Goal: Information Seeking & Learning: Find specific fact

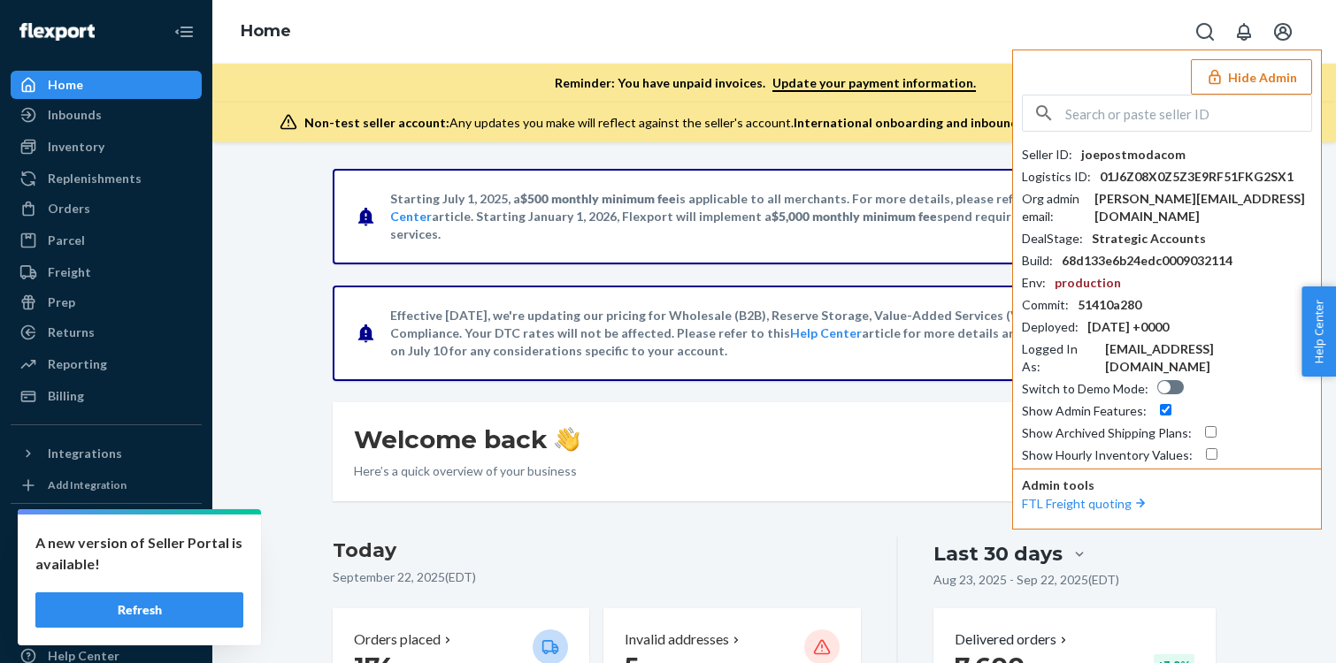
click at [1123, 120] on input "text" at bounding box center [1188, 113] width 246 height 35
paste input "ghostgolfclubgmailcom"
type input "ghostgolfclubgmailcom"
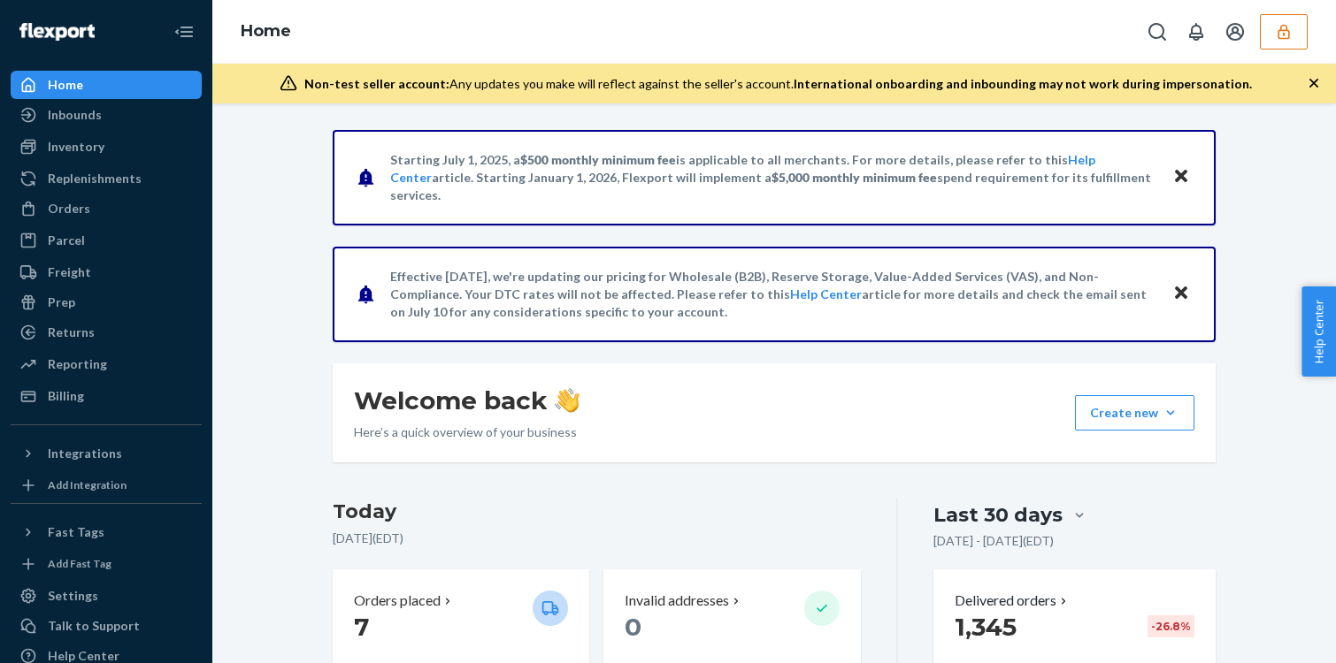
click at [1291, 27] on icon "button" at bounding box center [1284, 32] width 18 height 18
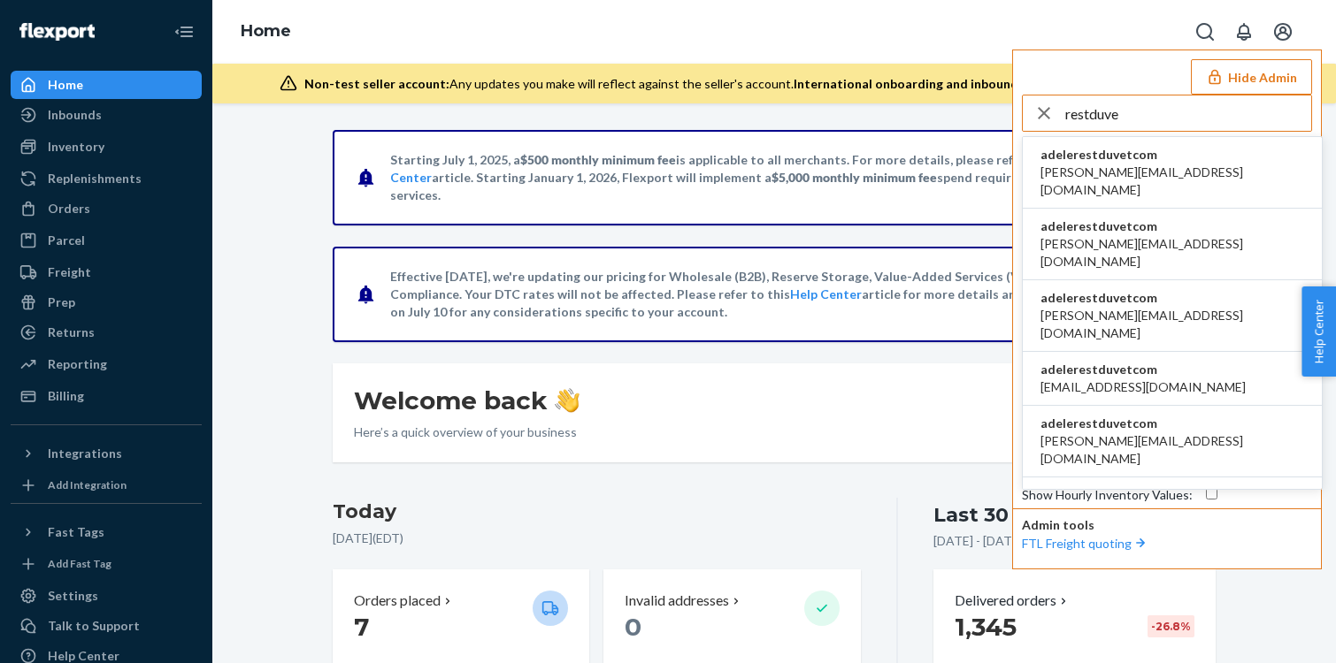
type input "restduve"
click at [1210, 168] on li "adelerestduvetcom abdullah@rest.com" at bounding box center [1172, 173] width 299 height 72
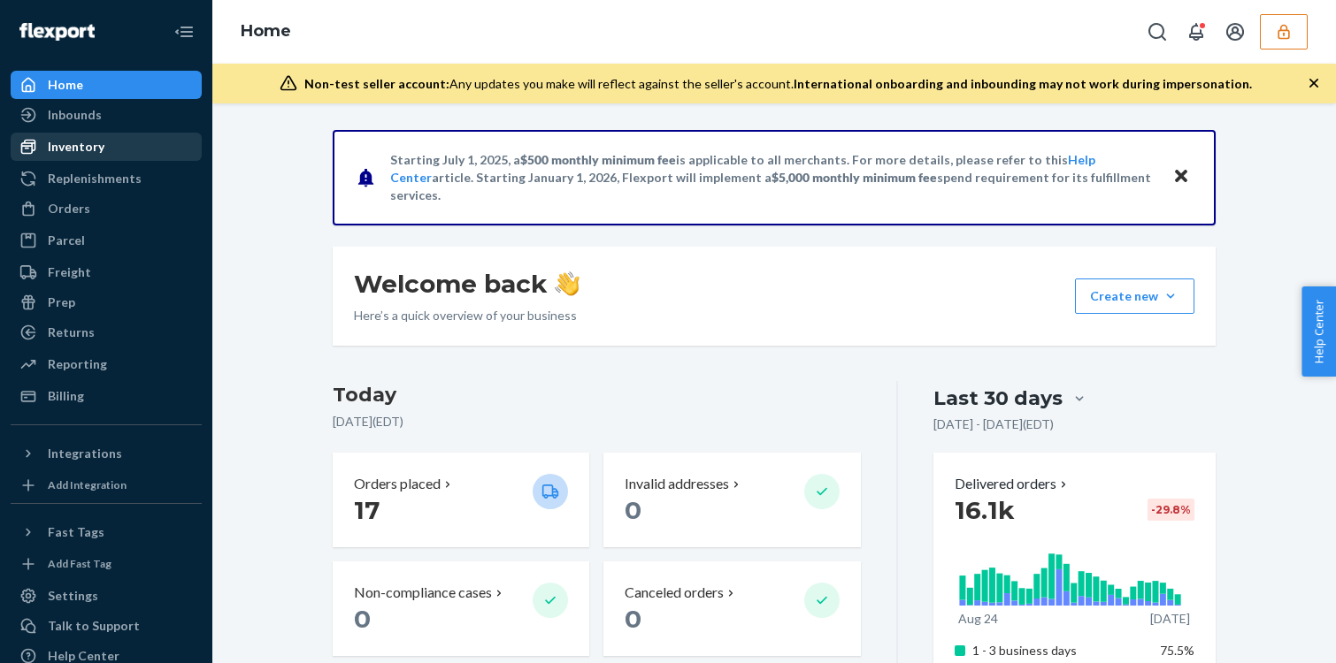
click at [112, 149] on div "Inventory" at bounding box center [106, 146] width 188 height 25
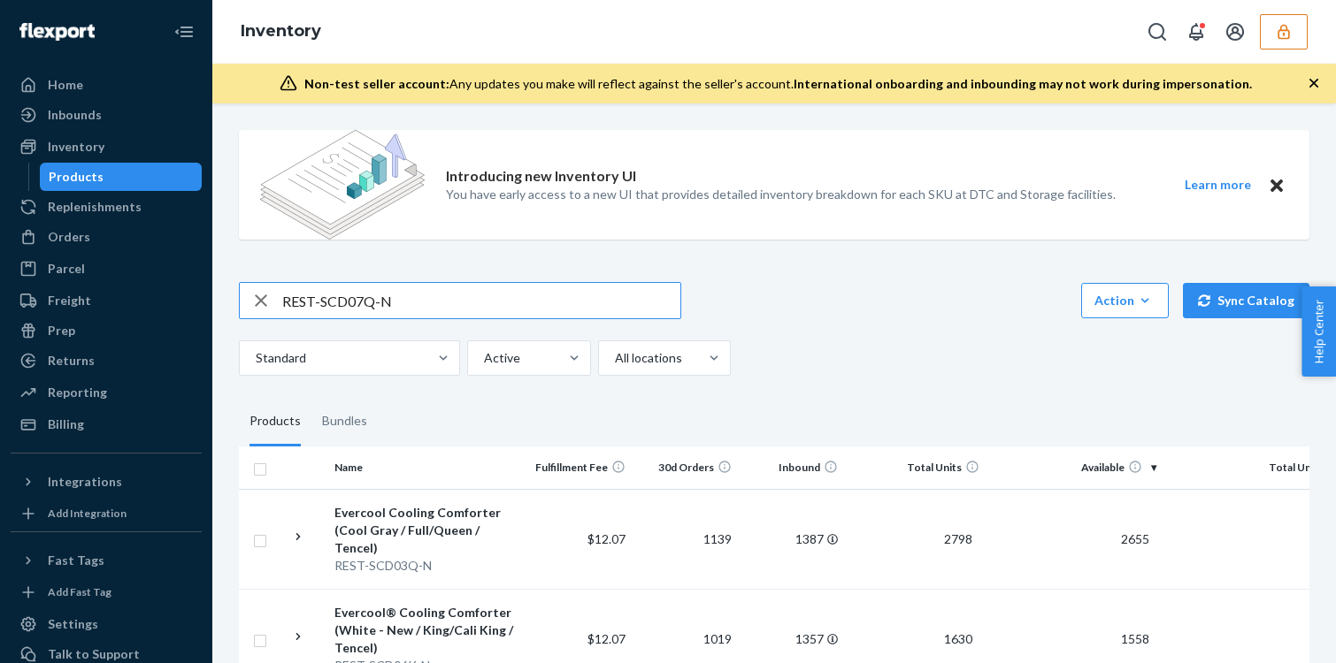
type input "REST-SCD07Q-N"
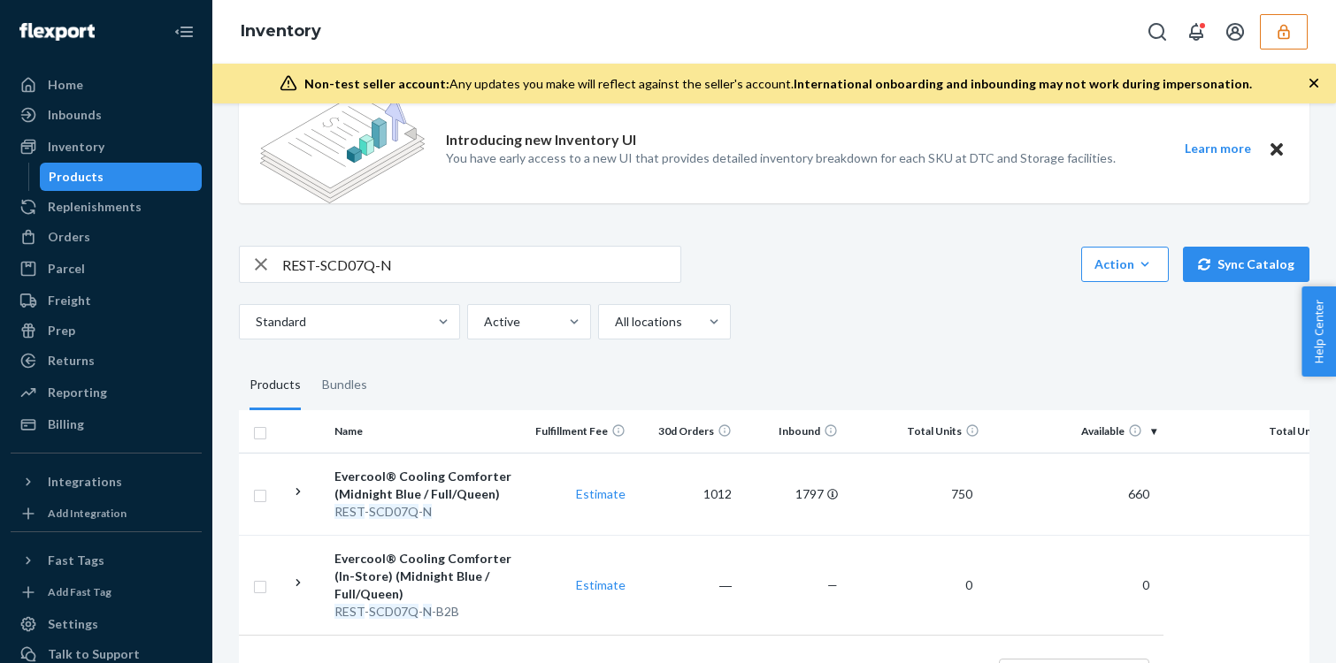
scroll to position [103, 0]
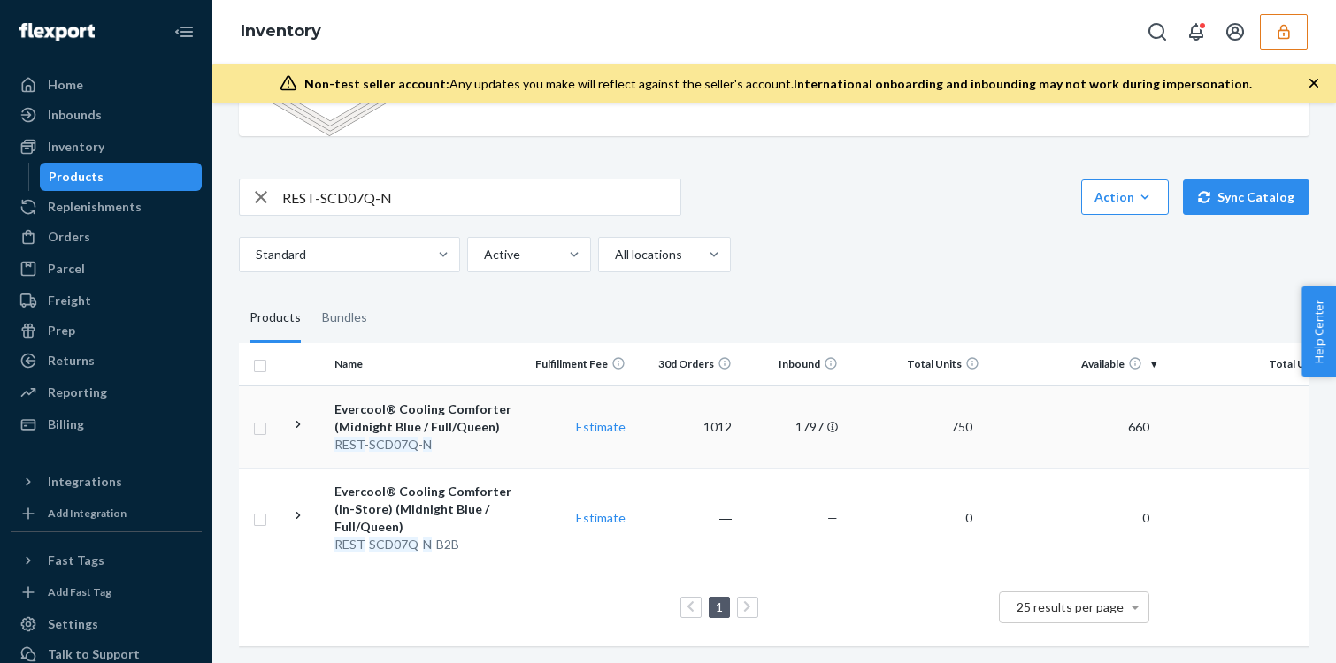
click at [551, 443] on td "Estimate" at bounding box center [579, 427] width 106 height 82
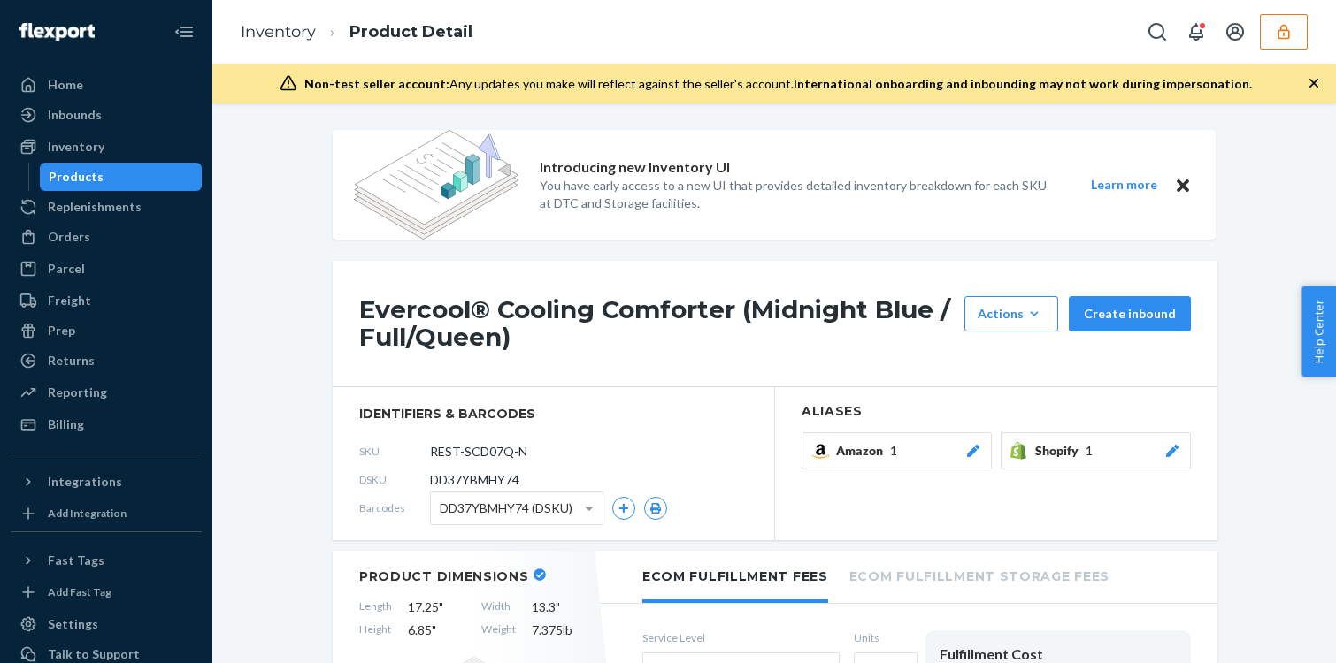
click at [537, 509] on span "DD37YBMHY74 (DSKU)" at bounding box center [506, 509] width 133 height 30
click at [616, 415] on span "identifiers & barcodes" at bounding box center [553, 414] width 388 height 18
click at [652, 510] on icon "button" at bounding box center [655, 508] width 11 height 11
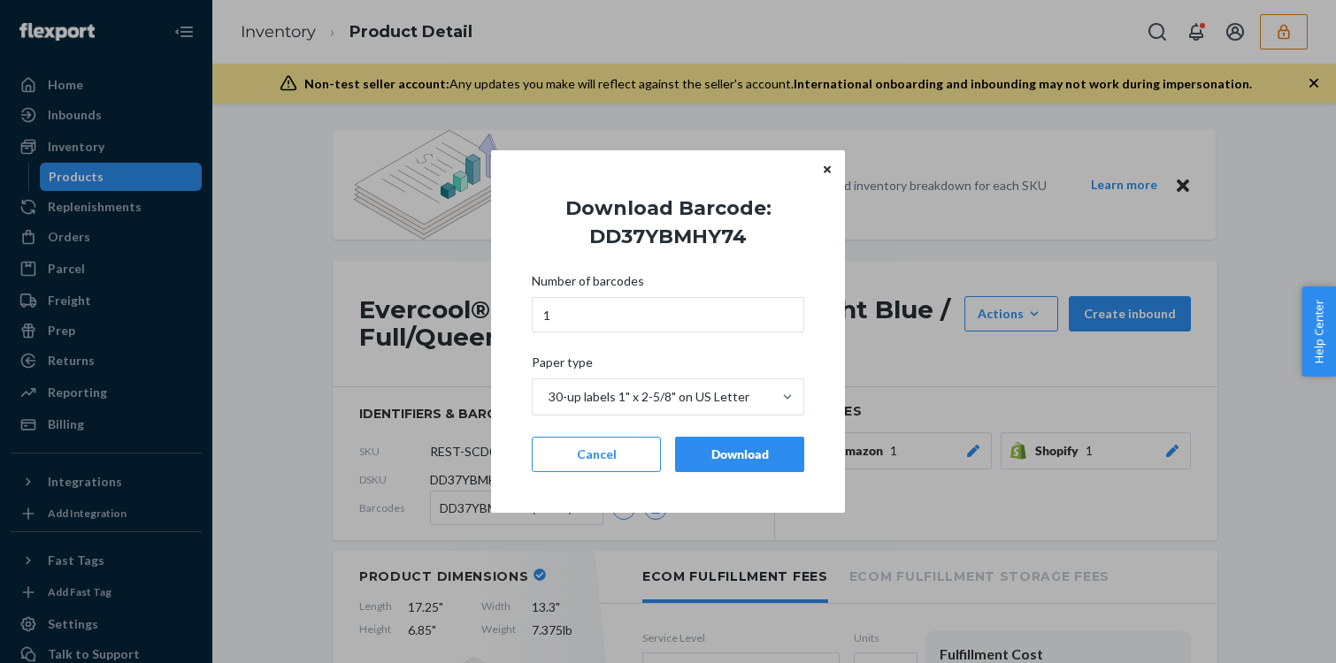
click at [724, 459] on div "Download" at bounding box center [739, 455] width 99 height 18
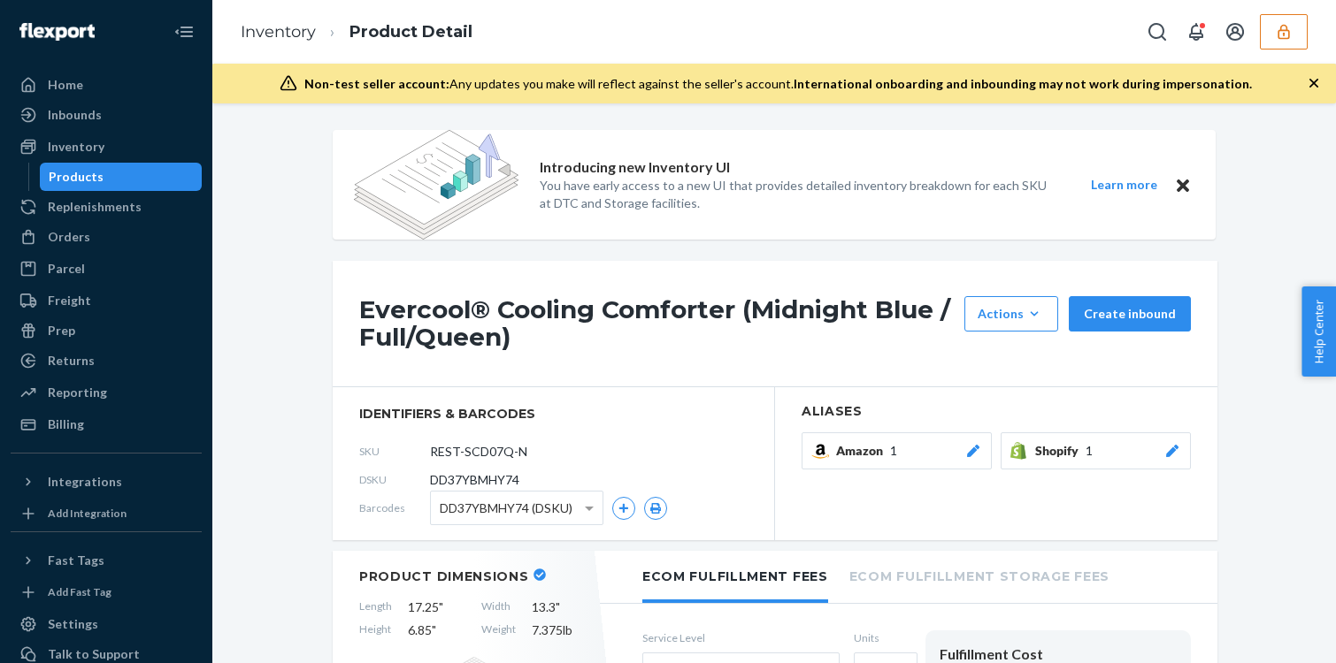
click at [1292, 40] on button "button" at bounding box center [1284, 31] width 48 height 35
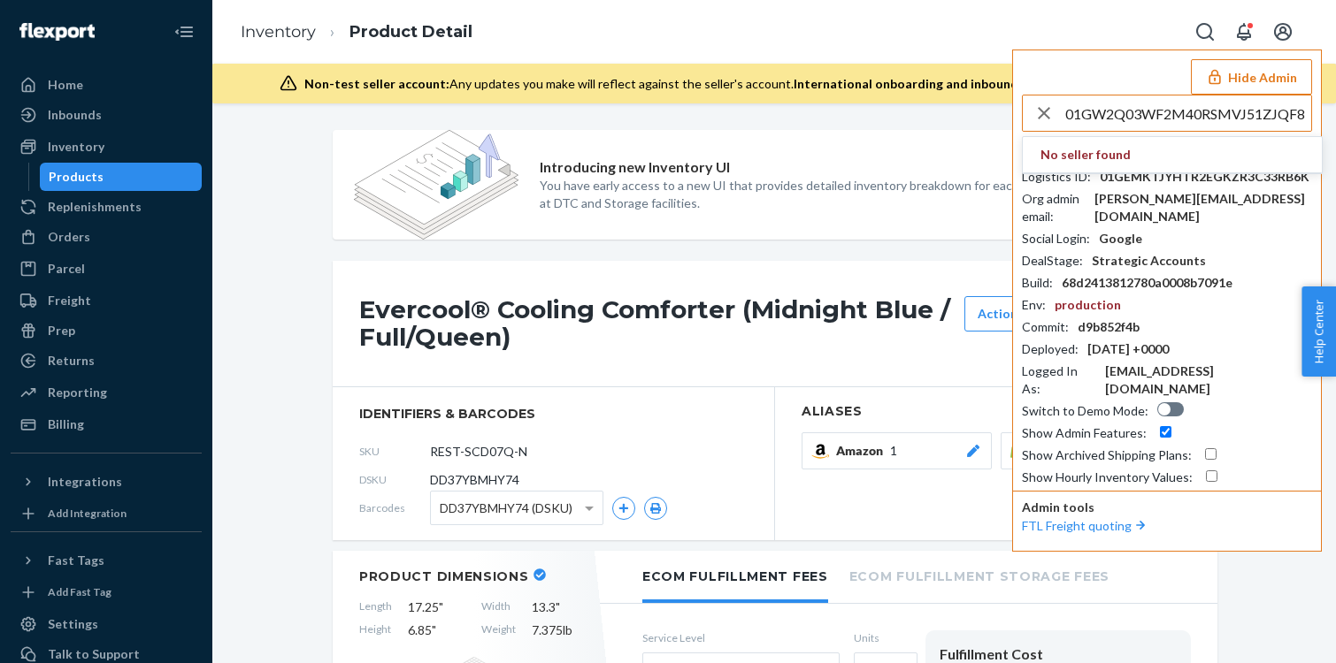
type input "01GW2Q03WF2M40RSMVJ51ZJQF8"
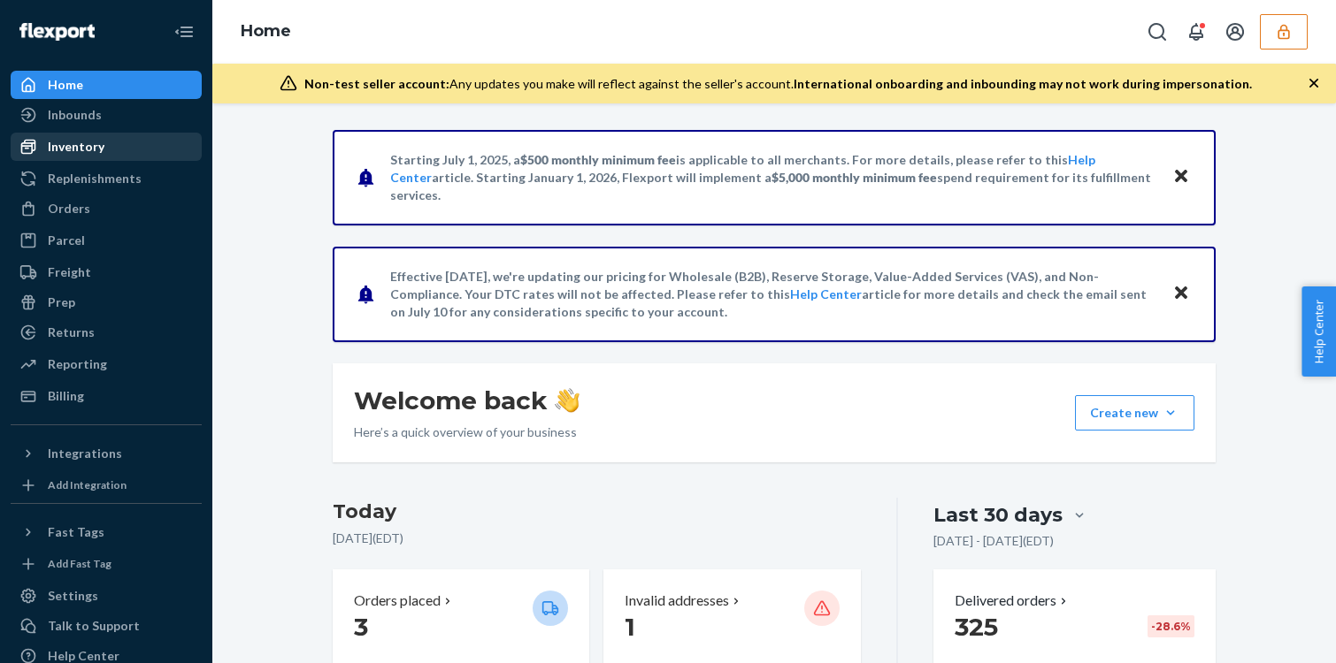
click at [67, 159] on link "Inventory" at bounding box center [106, 147] width 191 height 28
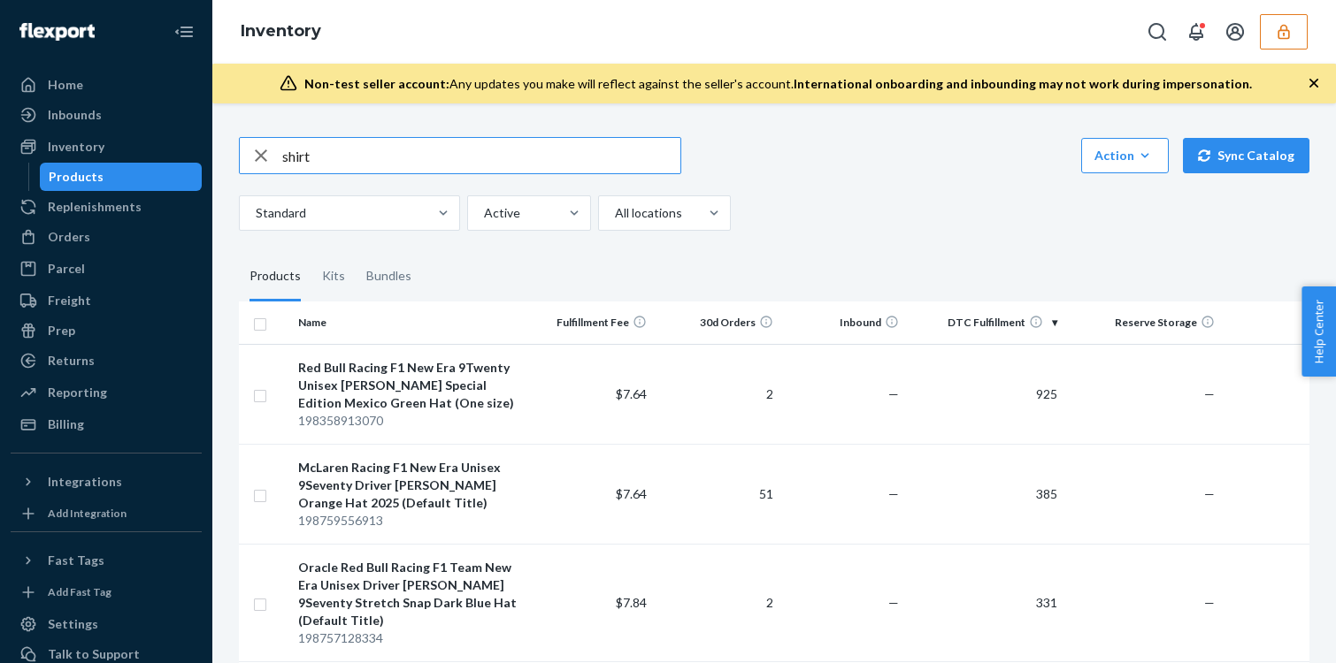
type input "shirt"
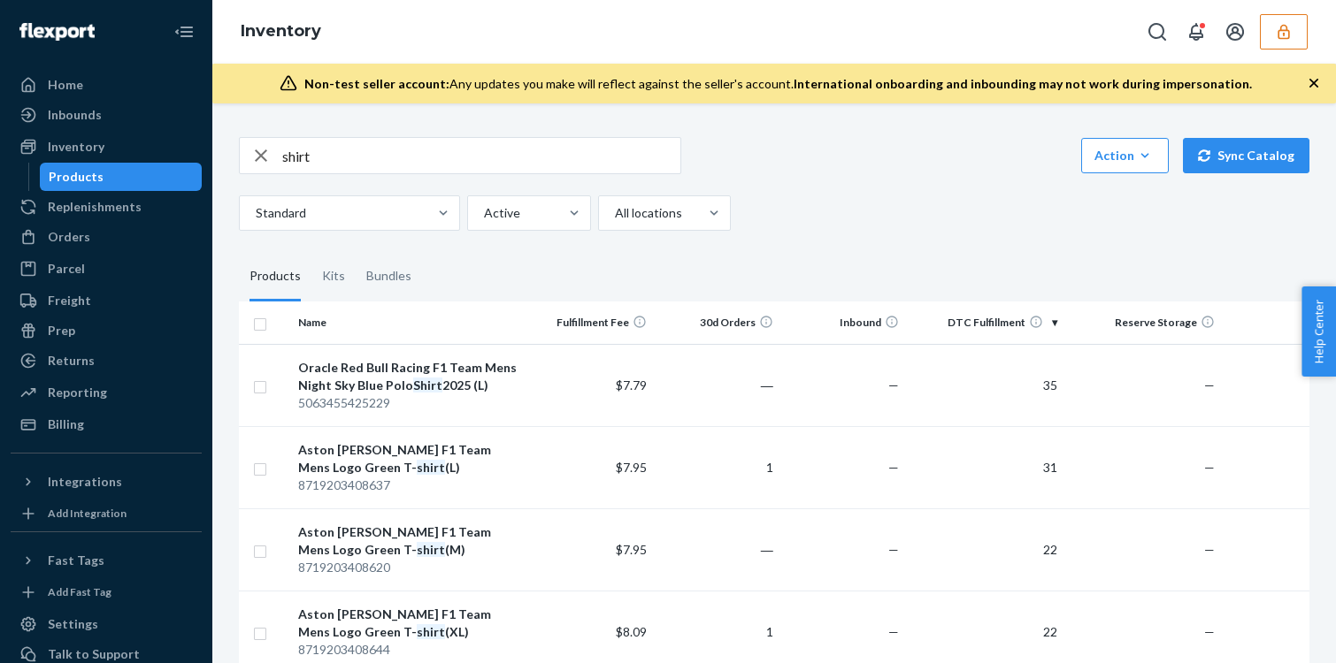
click at [263, 163] on icon "button" at bounding box center [260, 155] width 21 height 35
click at [379, 153] on input "text" at bounding box center [481, 155] width 398 height 35
paste input "McLaren F1 Women's Miami Neon"
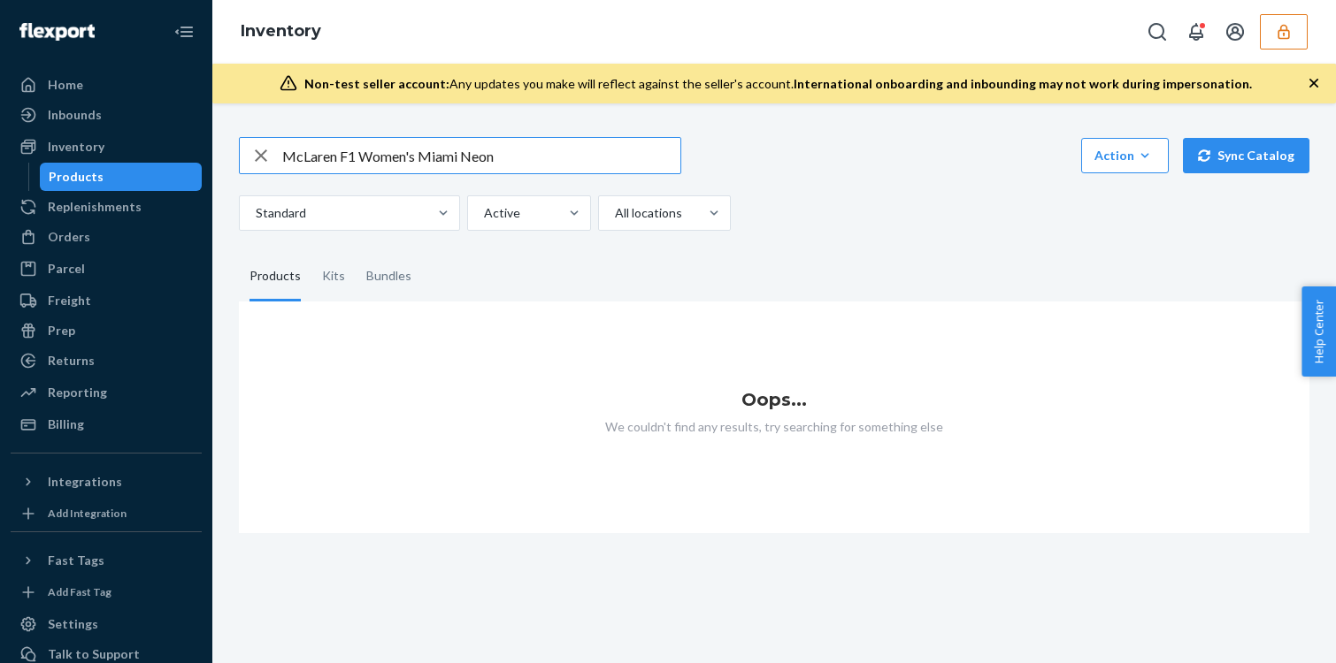
drag, startPoint x: 571, startPoint y: 164, endPoint x: 356, endPoint y: 165, distance: 215.0
click at [356, 165] on input "McLaren F1 Women's Miami Neon" at bounding box center [481, 155] width 398 height 35
drag, startPoint x: 355, startPoint y: 156, endPoint x: 668, endPoint y: 156, distance: 313.1
click at [668, 156] on input "McLaren F1 Women's Miami Neon" at bounding box center [481, 155] width 398 height 35
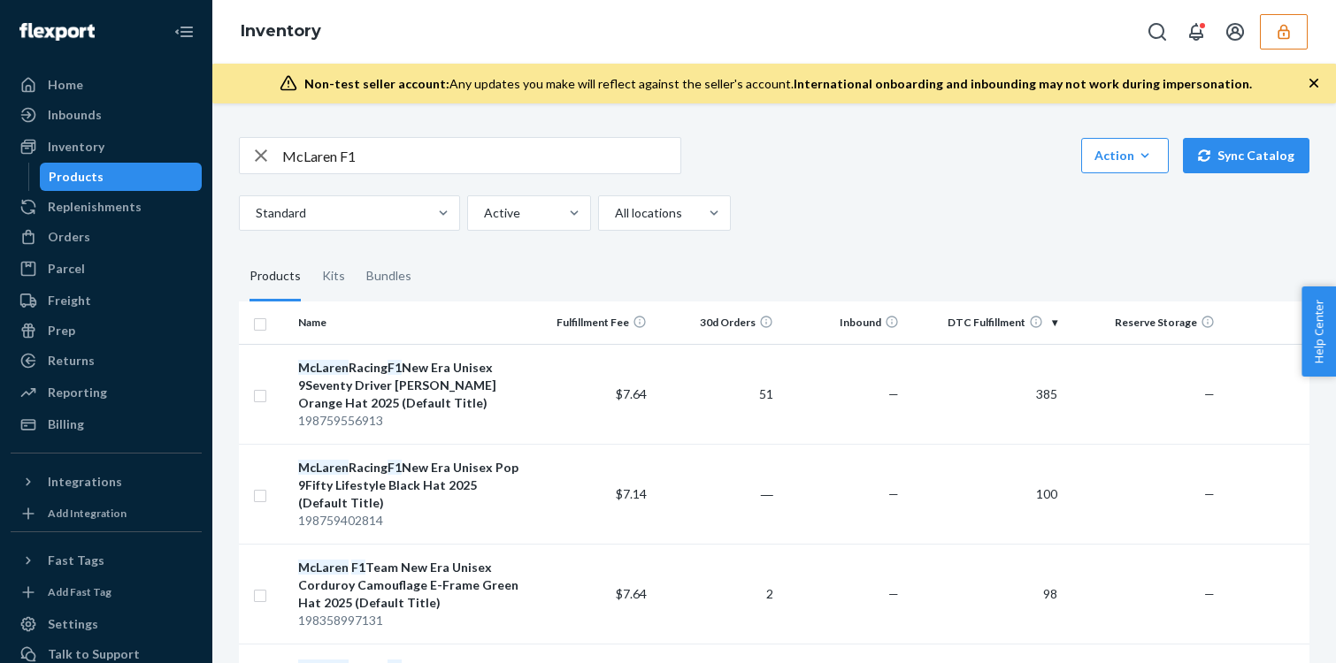
click at [451, 154] on input "McLaren F1" at bounding box center [481, 155] width 398 height 35
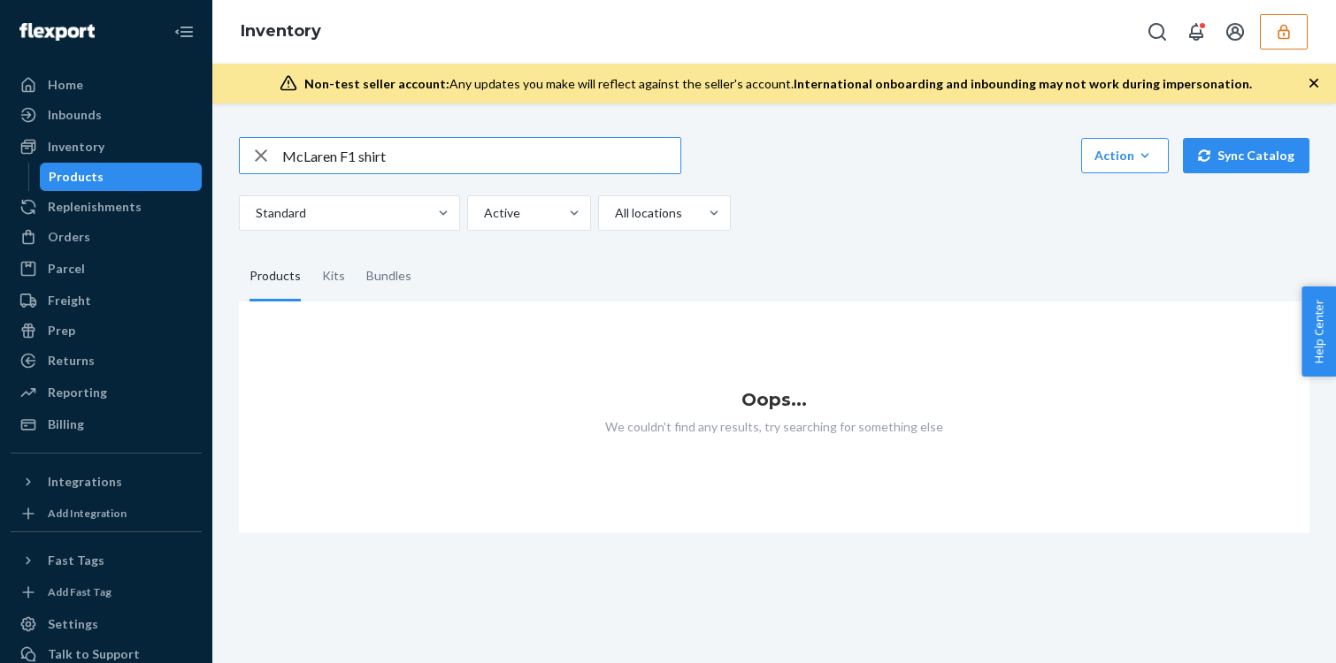
click at [406, 152] on input "McLaren F1 shirt" at bounding box center [481, 155] width 398 height 35
type input "McLaren F1"
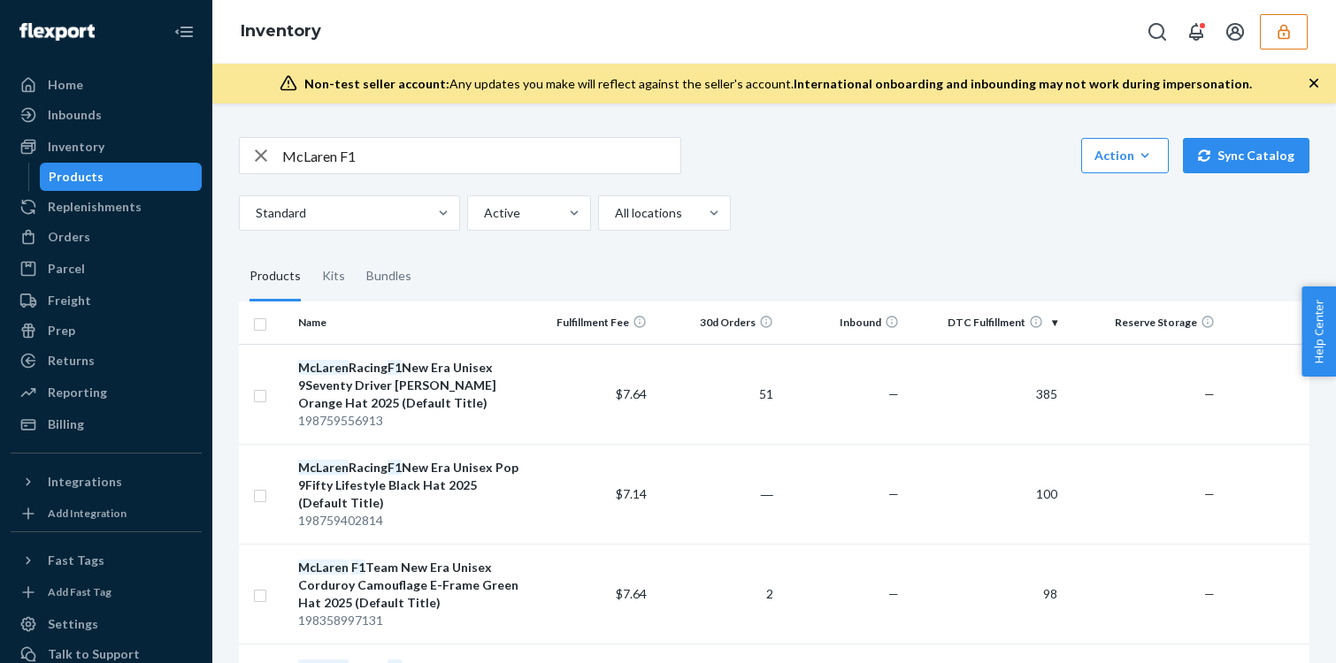
click at [1287, 35] on icon "button" at bounding box center [1284, 32] width 18 height 18
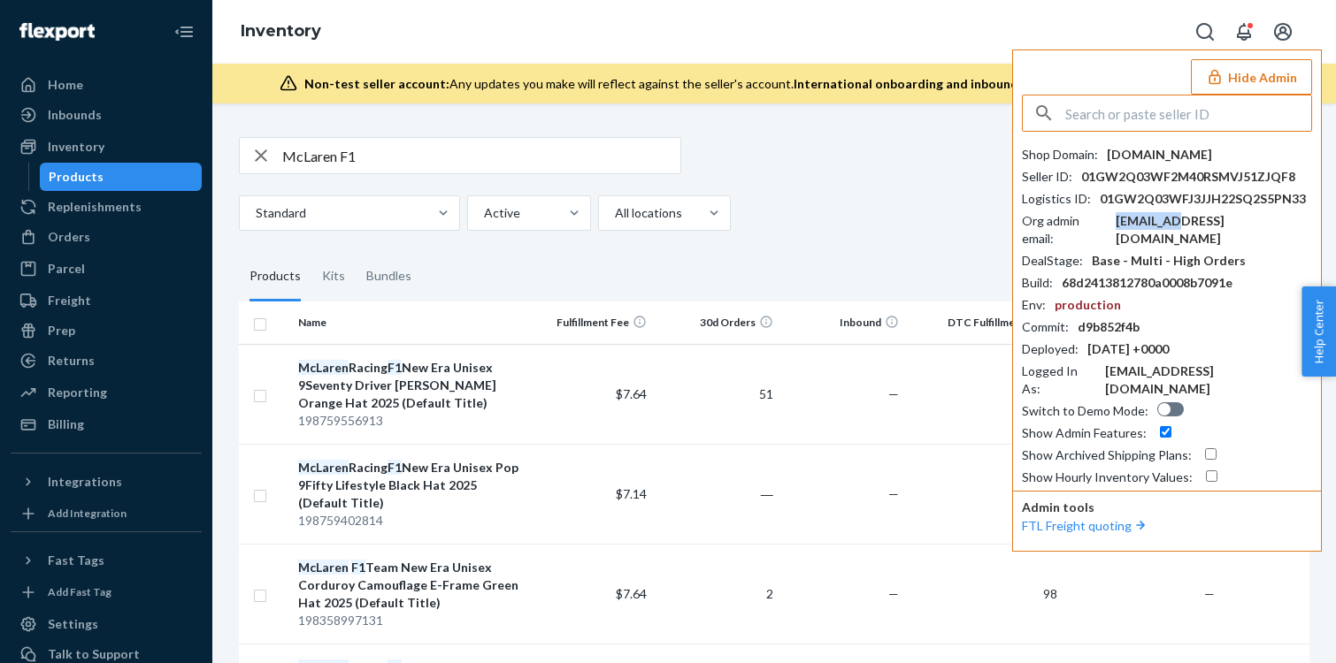
click at [1179, 219] on div "accounting@v12rs.com" at bounding box center [1213, 229] width 196 height 35
copy div "accounting@v12rs.com"
click at [1078, 119] on input "text" at bounding box center [1188, 113] width 246 height 35
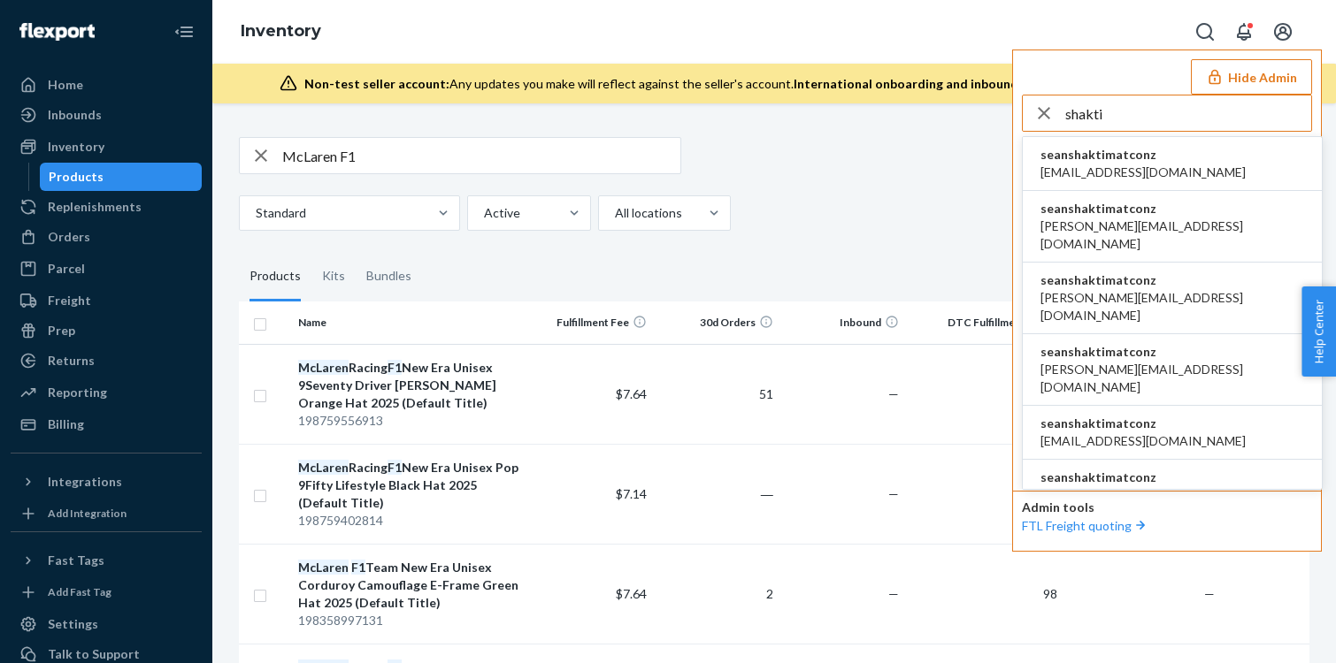
type input "shakti"
click at [1182, 174] on li "seanshaktimatconz adi@shaktimat.co.nz" at bounding box center [1172, 164] width 299 height 54
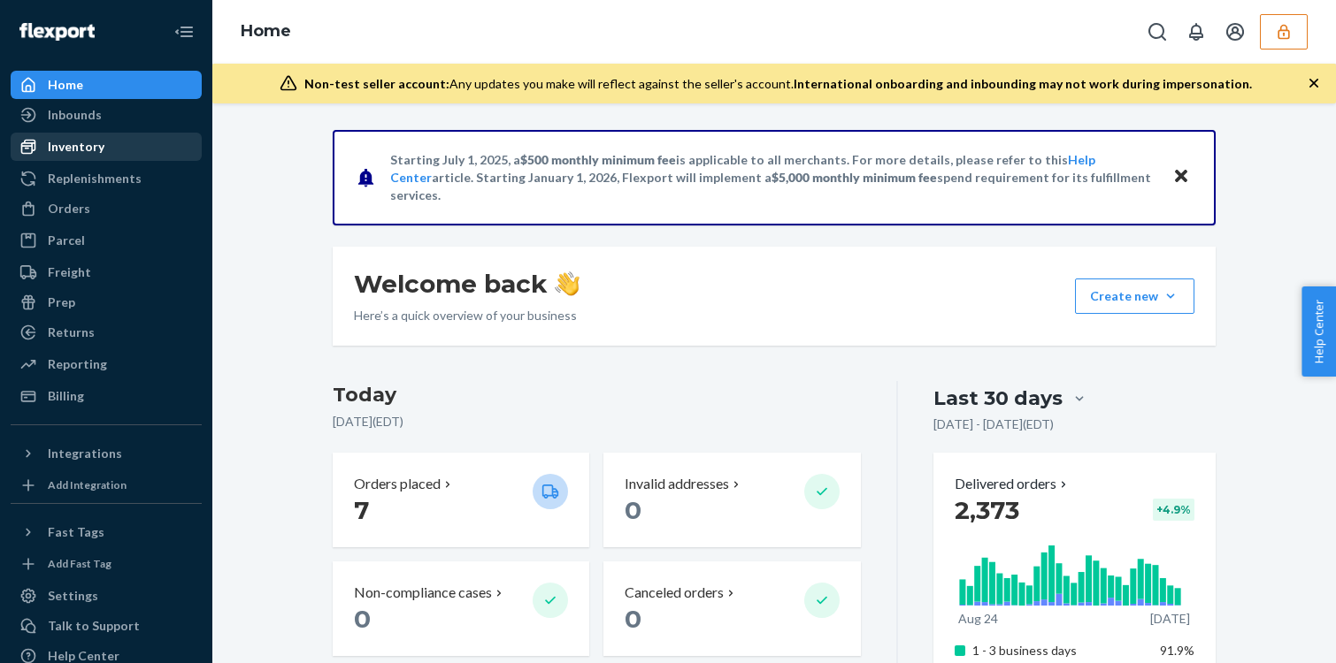
click at [69, 142] on div "Inventory" at bounding box center [76, 147] width 57 height 18
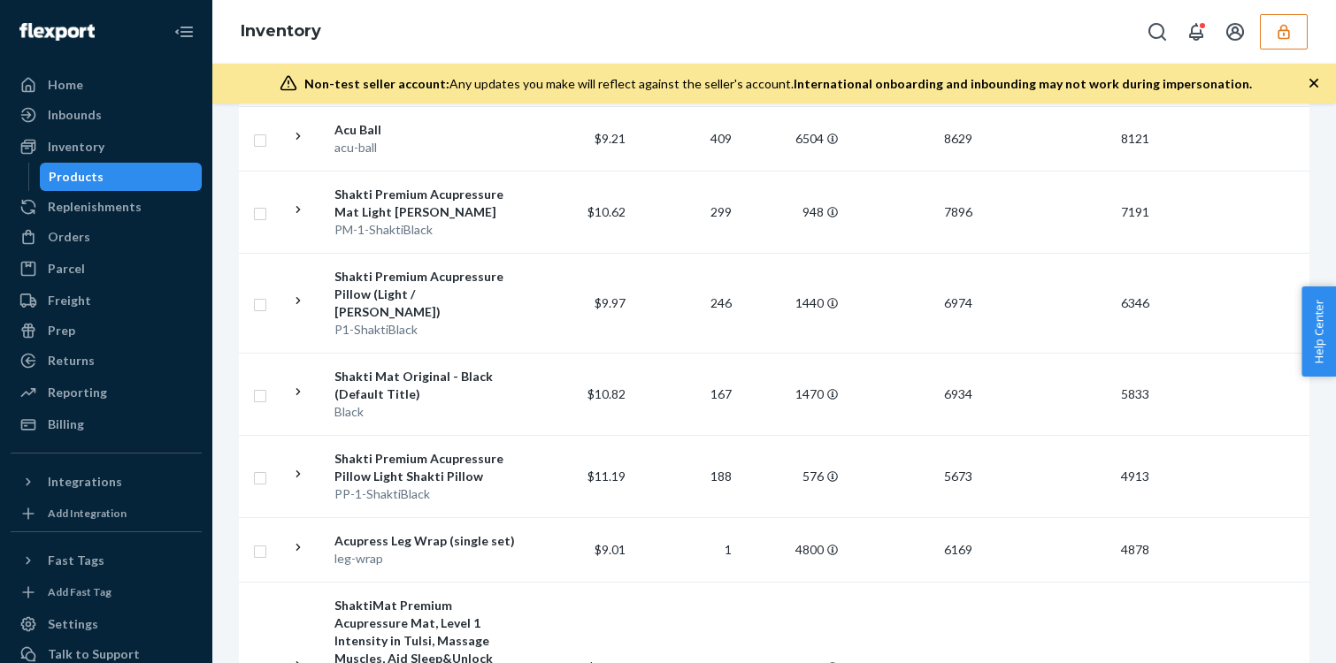
scroll to position [517, 0]
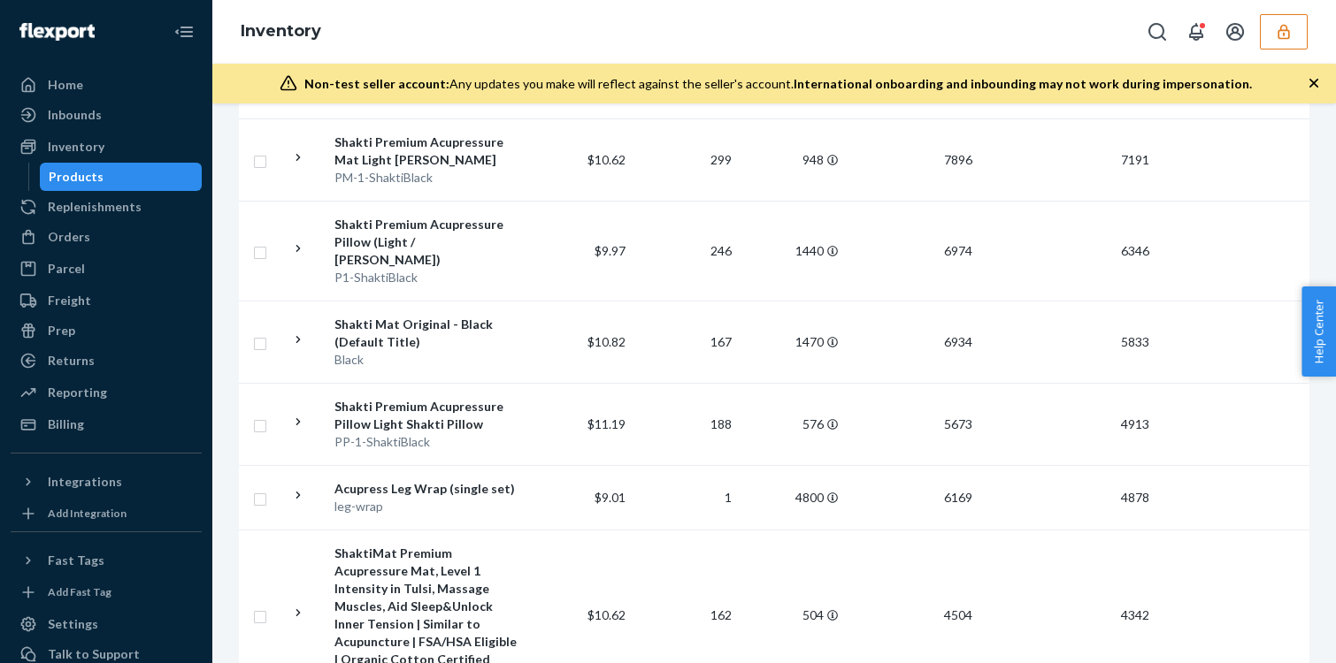
click at [1283, 40] on icon "button" at bounding box center [1284, 32] width 18 height 18
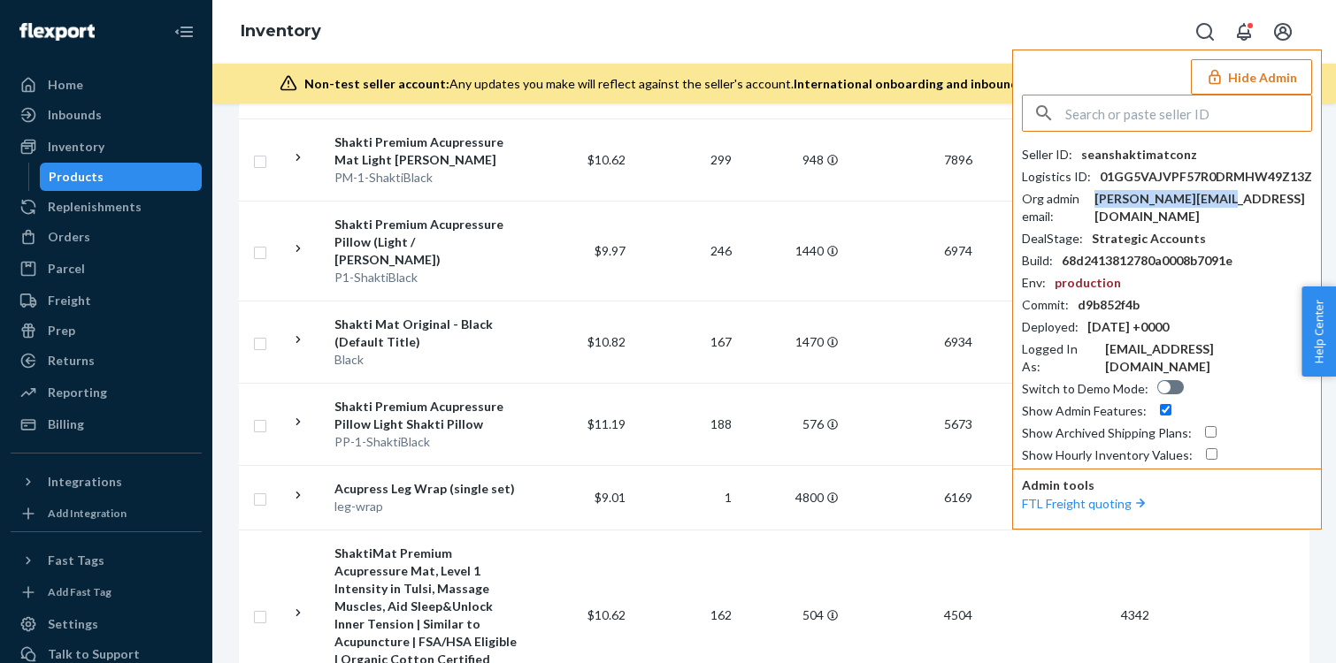
click at [1170, 205] on div "amy@shaktimat.co.nz" at bounding box center [1203, 207] width 218 height 35
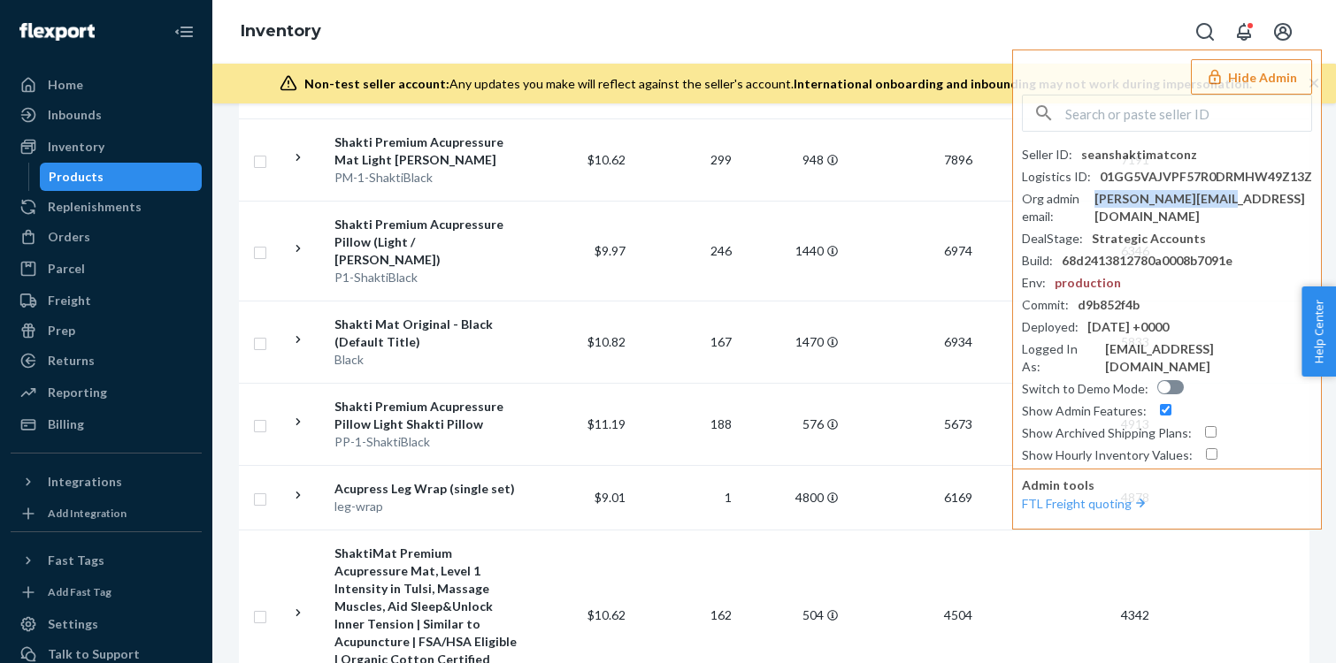
click at [1220, 80] on icon "button" at bounding box center [1213, 76] width 11 height 15
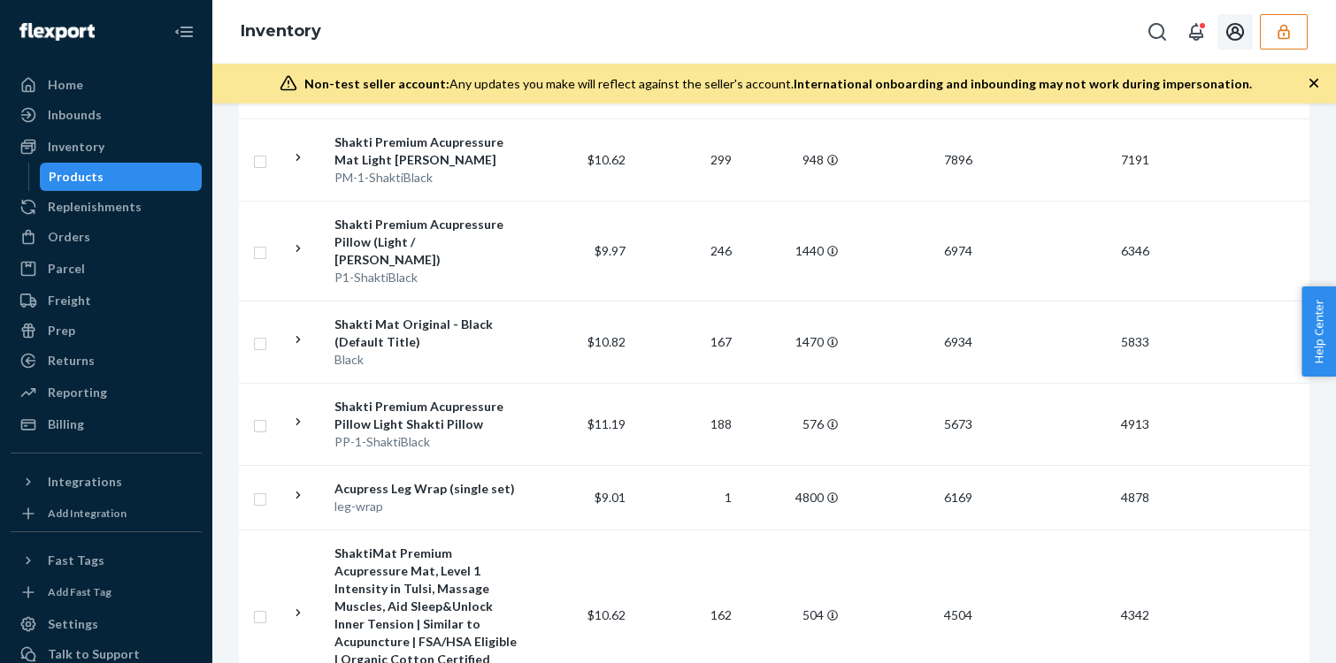
click at [1222, 43] on button "Open account menu" at bounding box center [1234, 31] width 35 height 35
click at [1170, 93] on div "Settings" at bounding box center [1197, 90] width 133 height 32
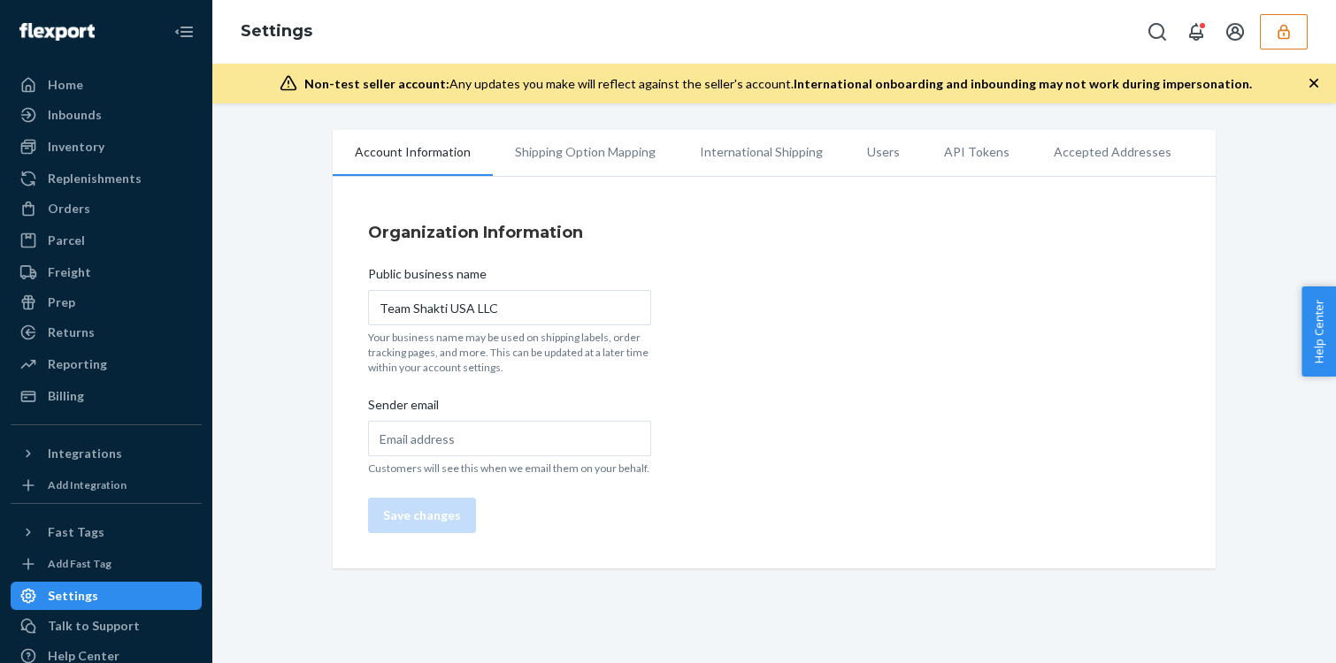
click at [858, 145] on li "Users" at bounding box center [883, 152] width 77 height 44
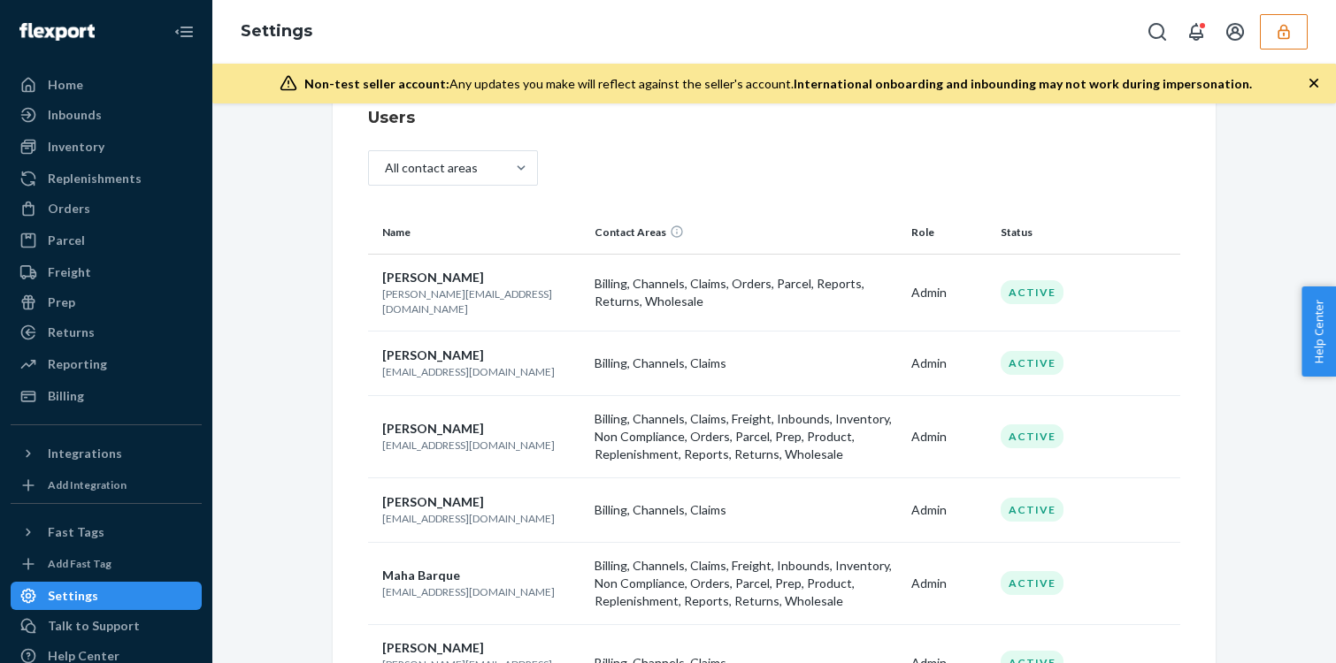
scroll to position [121, 0]
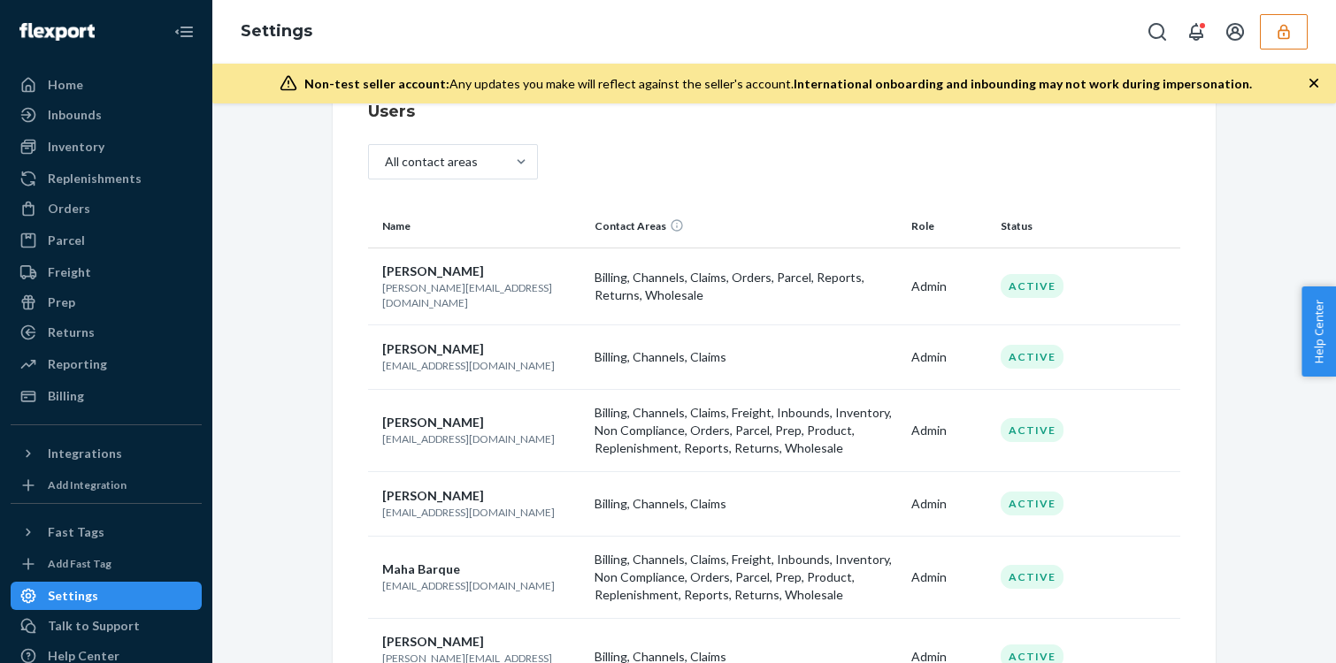
click at [436, 432] on p "dani@shaktimat.co.nz" at bounding box center [481, 439] width 198 height 15
copy p "dani@shaktimat.co.nz"
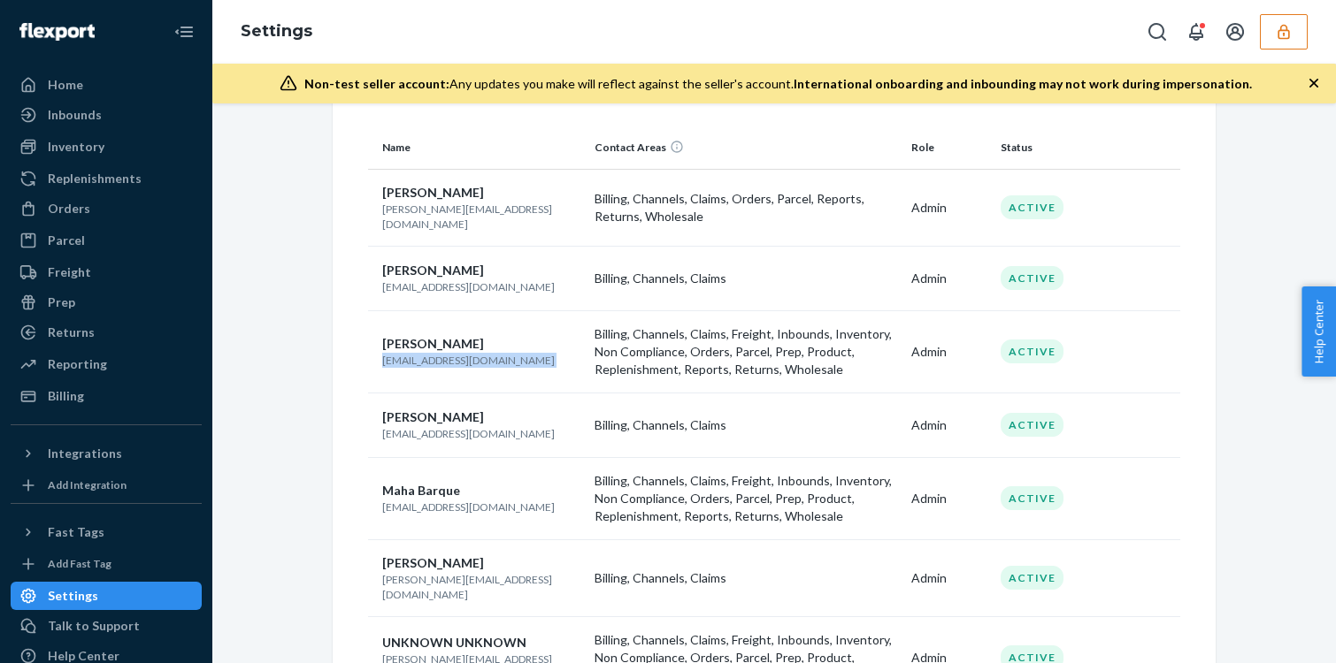
scroll to position [254, 0]
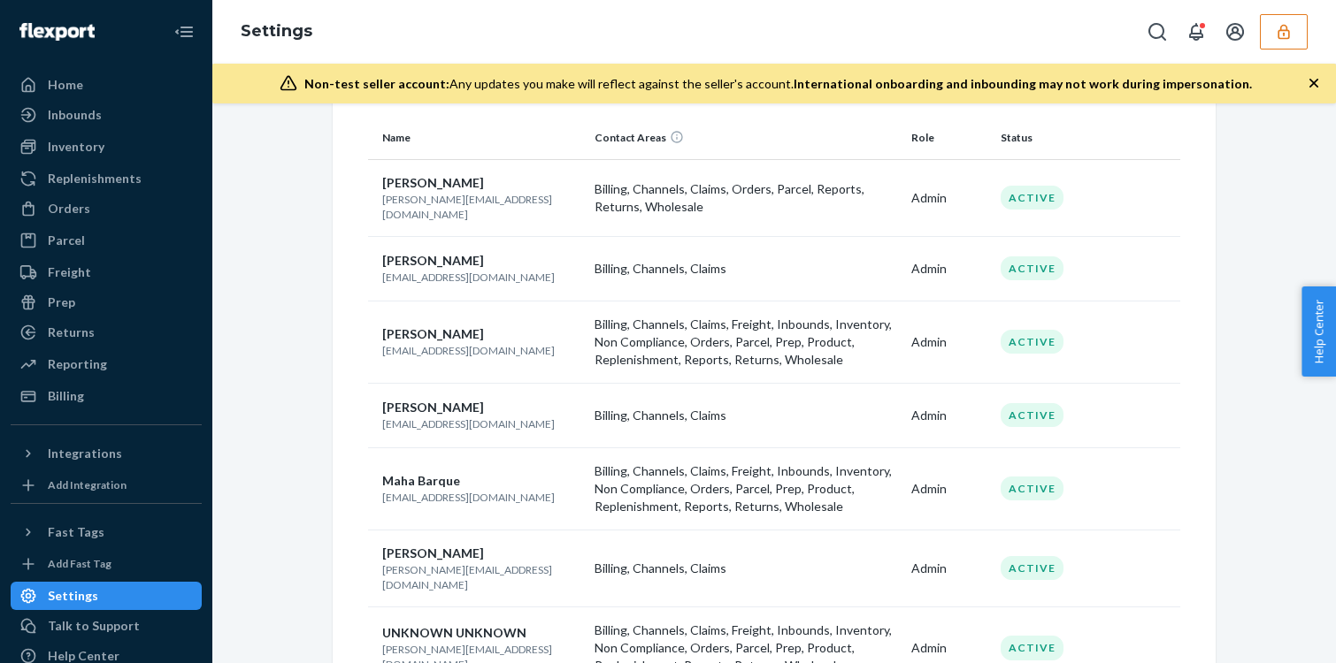
click at [452, 490] on p "m.barque@acclime.com" at bounding box center [481, 497] width 198 height 15
copy p "m.barque@acclime.com"
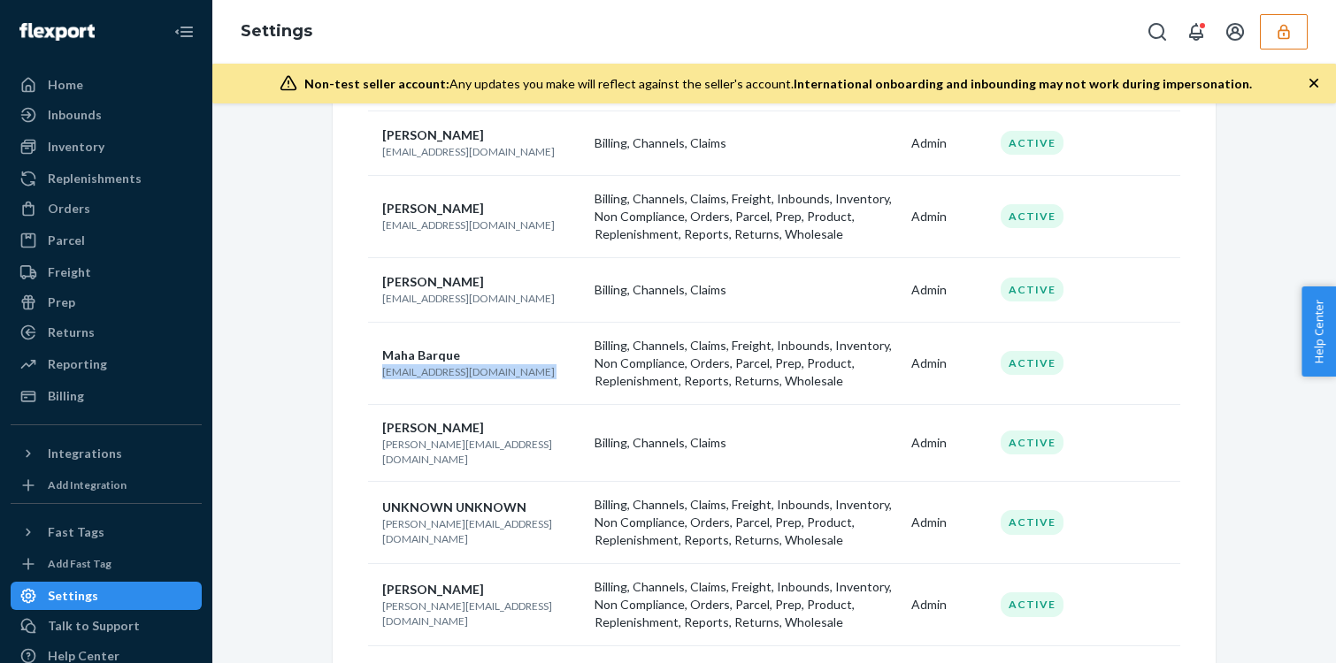
scroll to position [386, 0]
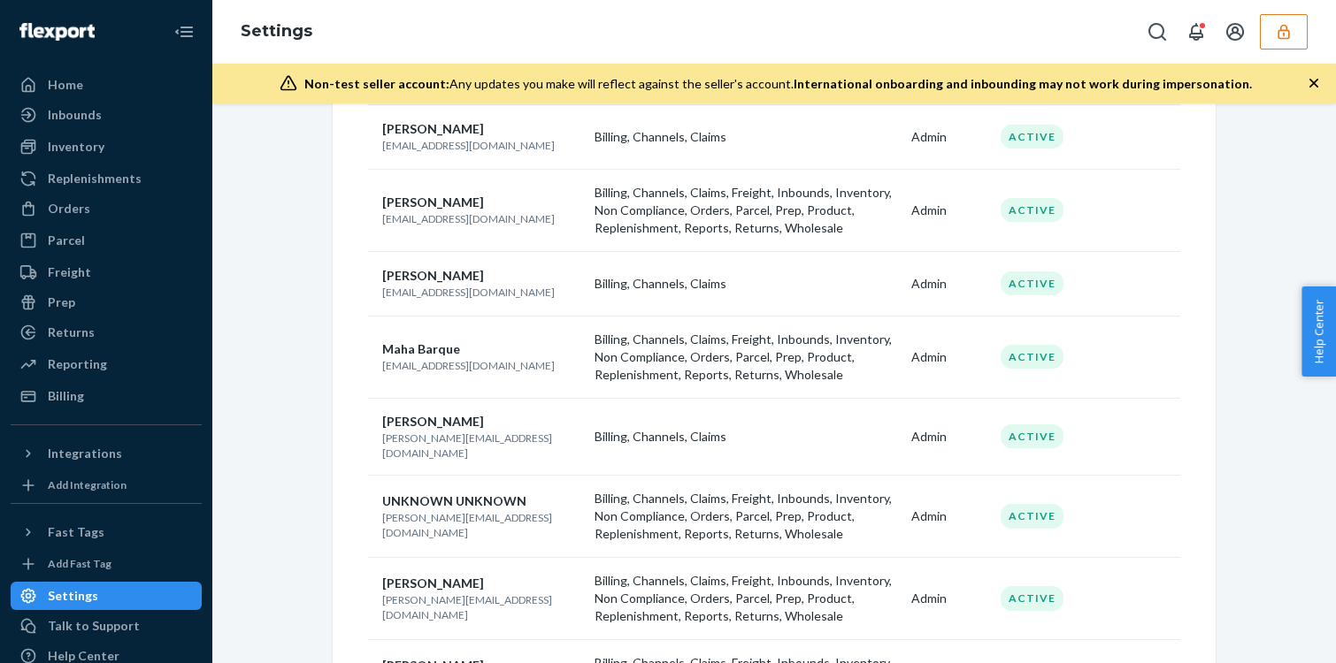
click at [443, 510] on p "sean@shaktimat.co.nz" at bounding box center [481, 525] width 198 height 30
copy p "sean@shaktimat.co.nz"
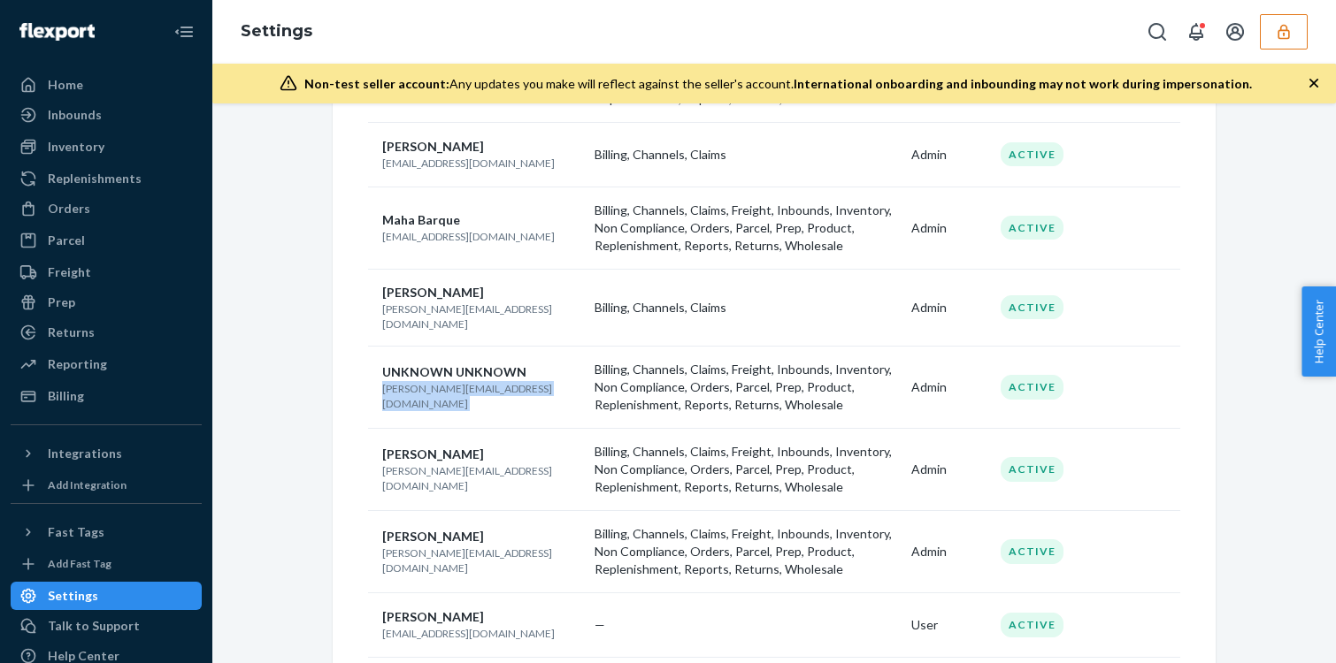
scroll to position [518, 0]
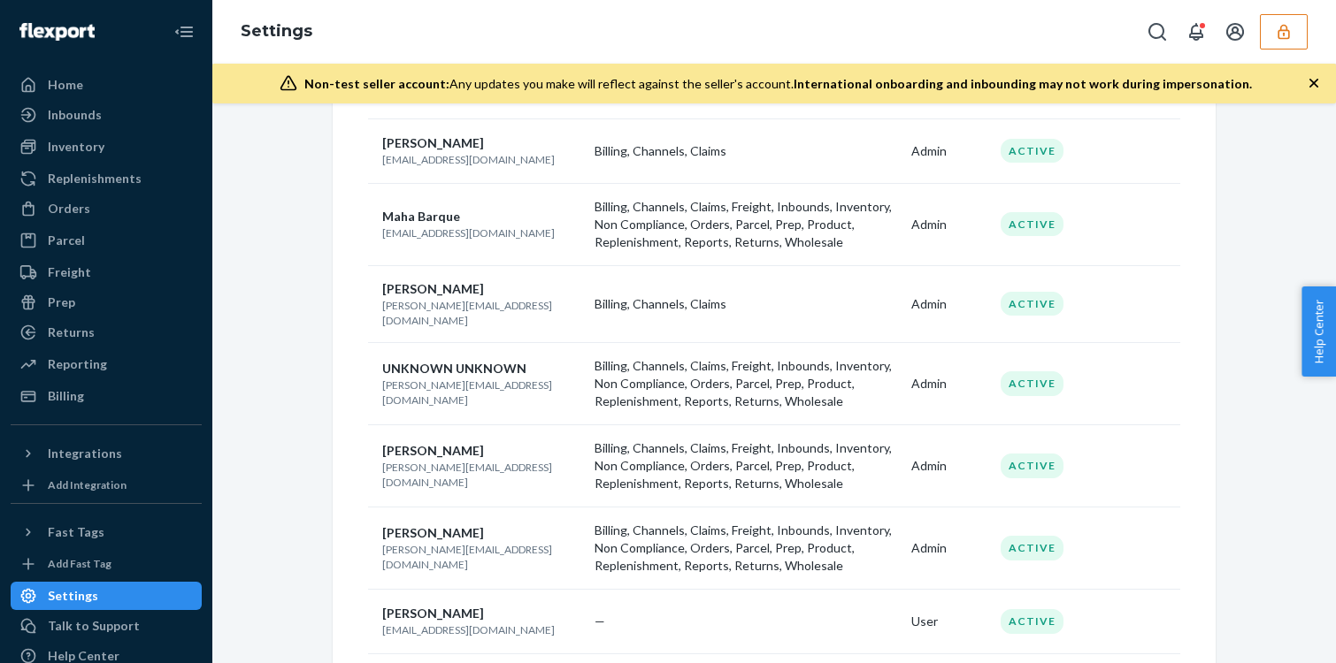
click at [448, 460] on p "sharmaine@shaktimat.co.nz" at bounding box center [481, 475] width 198 height 30
copy p "sharmaine@shaktimat.co.nz"
click at [518, 472] on td "Sharmaine Vinzon sharmaine@shaktimat.co.nz" at bounding box center [477, 466] width 219 height 82
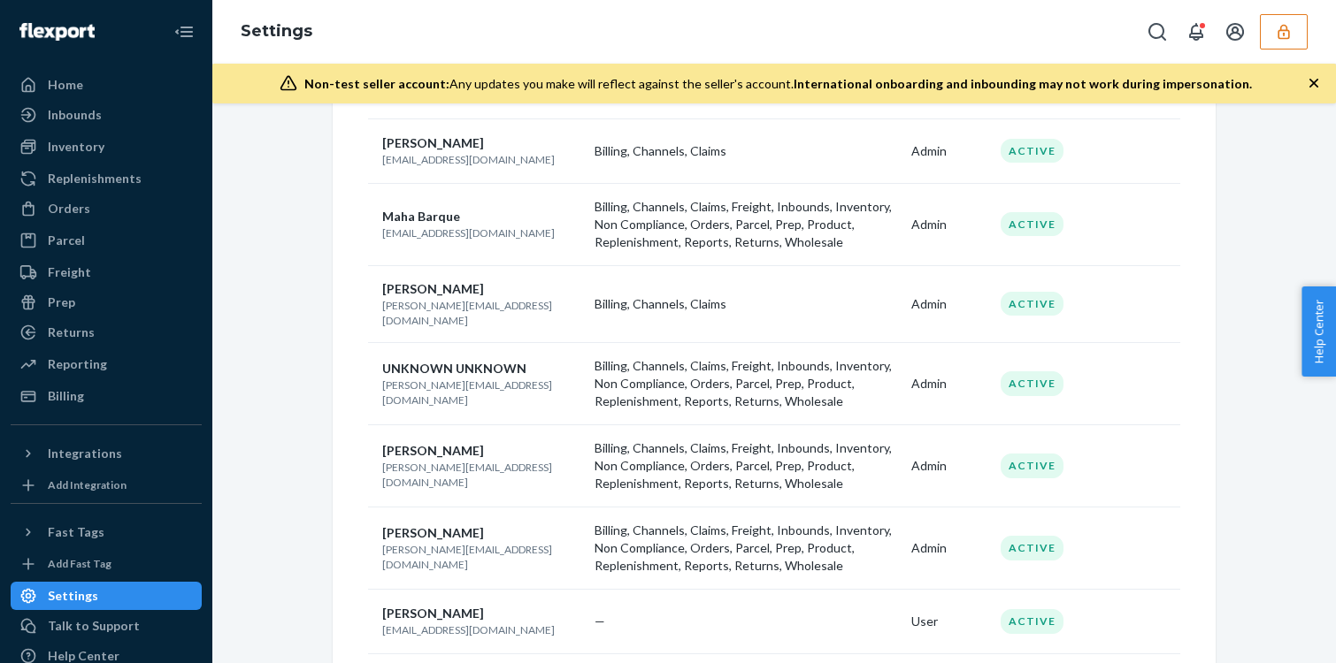
click at [1283, 34] on icon "button" at bounding box center [1282, 31] width 11 height 15
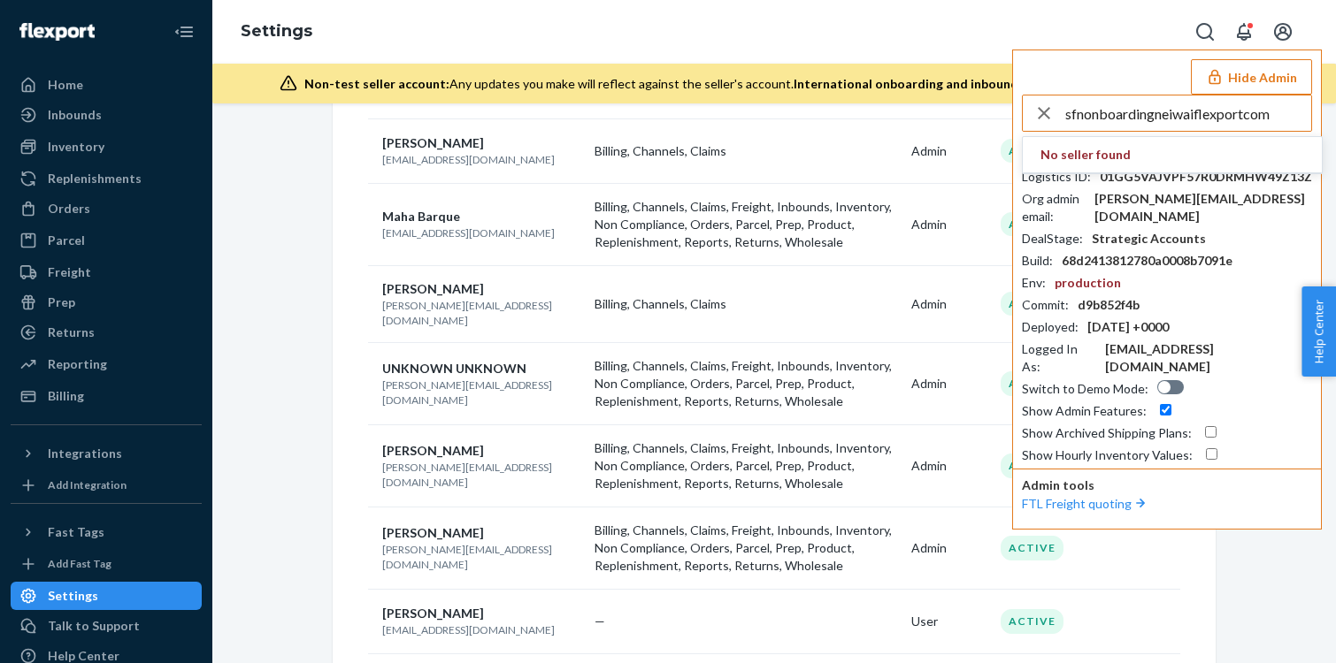
type input "sfnonboardingneiwaiflexportcom"
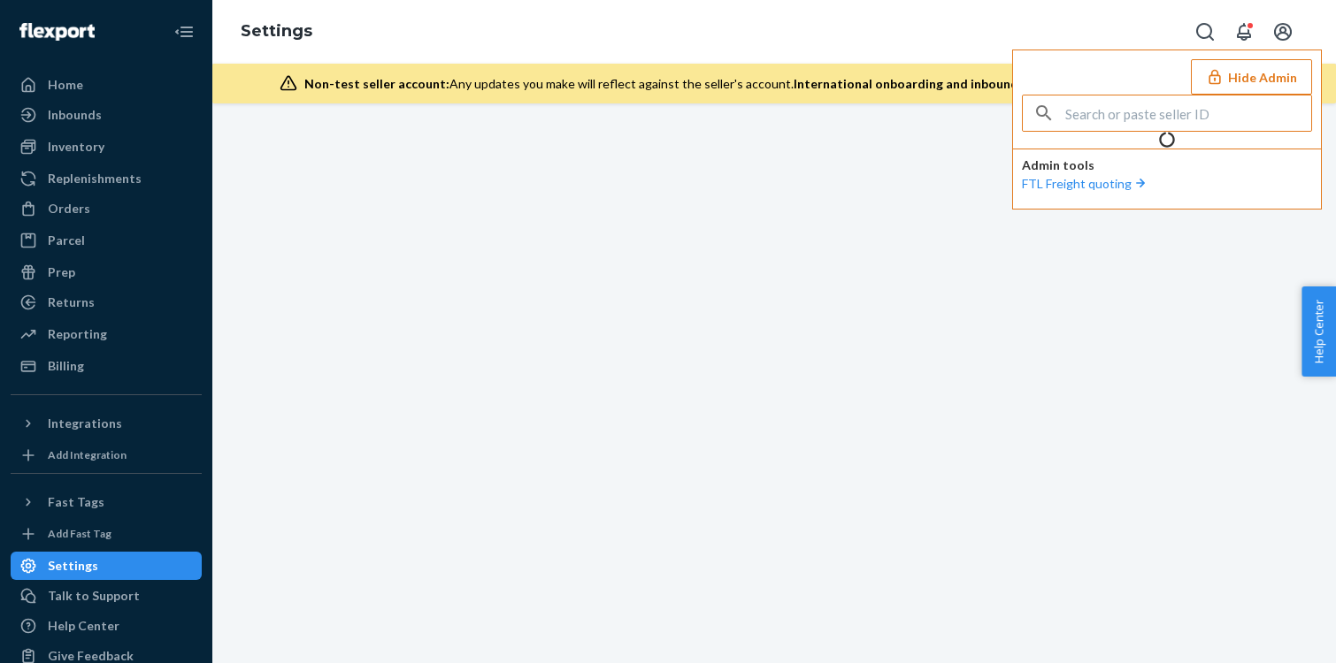
scroll to position [0, 0]
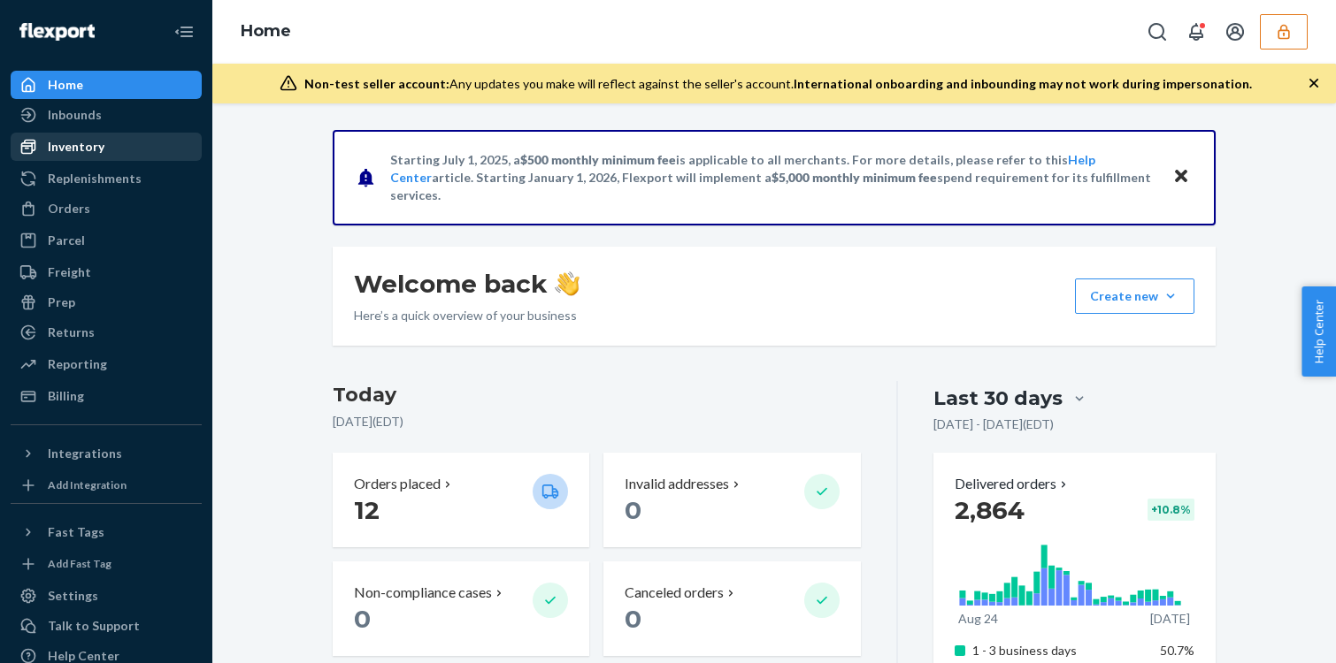
click at [137, 146] on div "Inventory" at bounding box center [106, 146] width 188 height 25
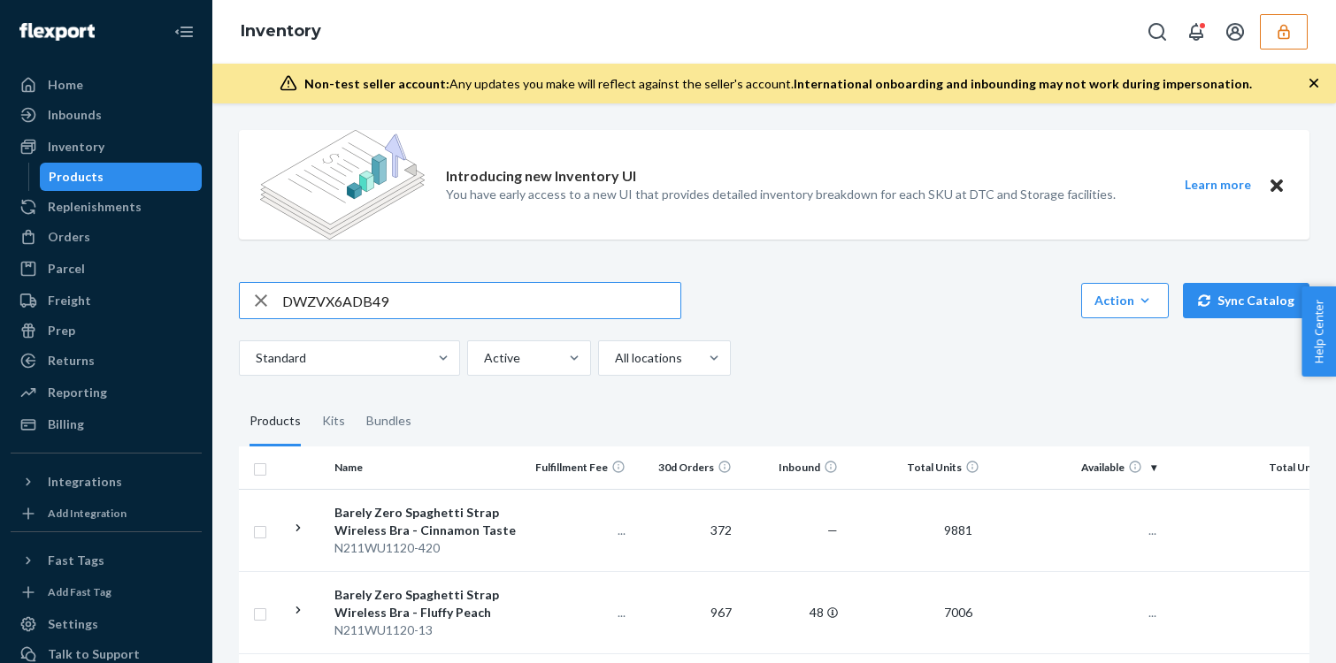
type input "DWZVX6ADB49"
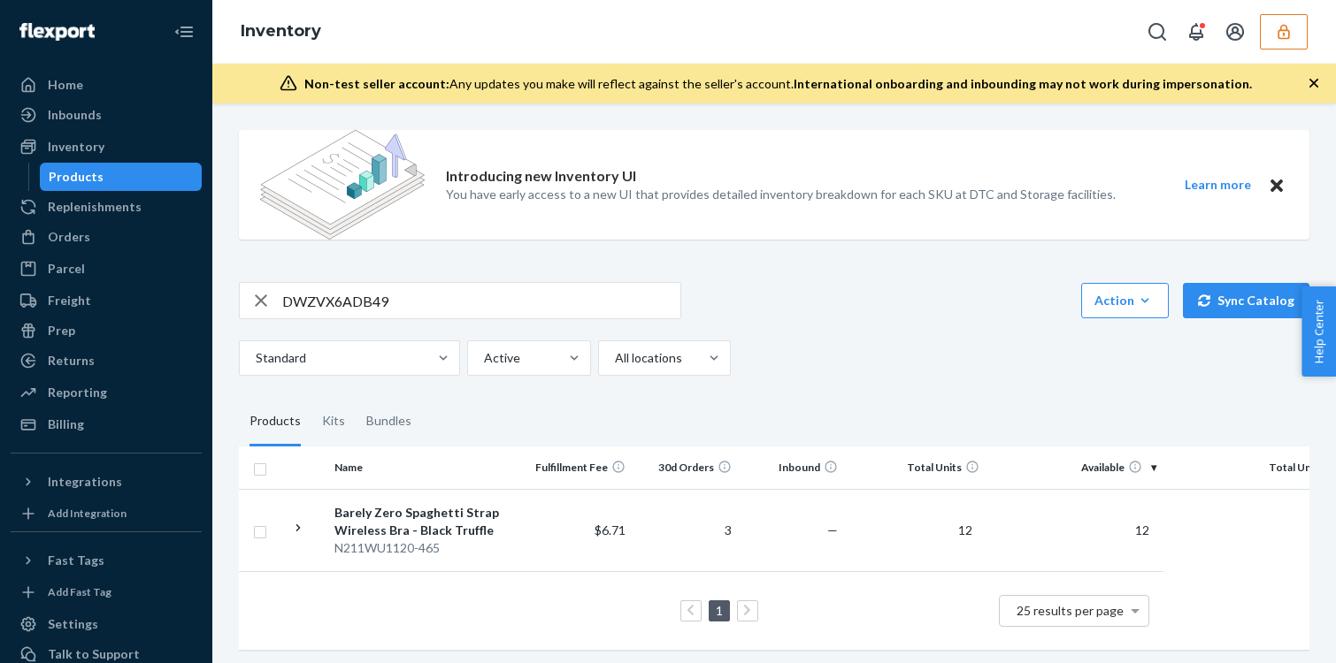
scroll to position [4, 0]
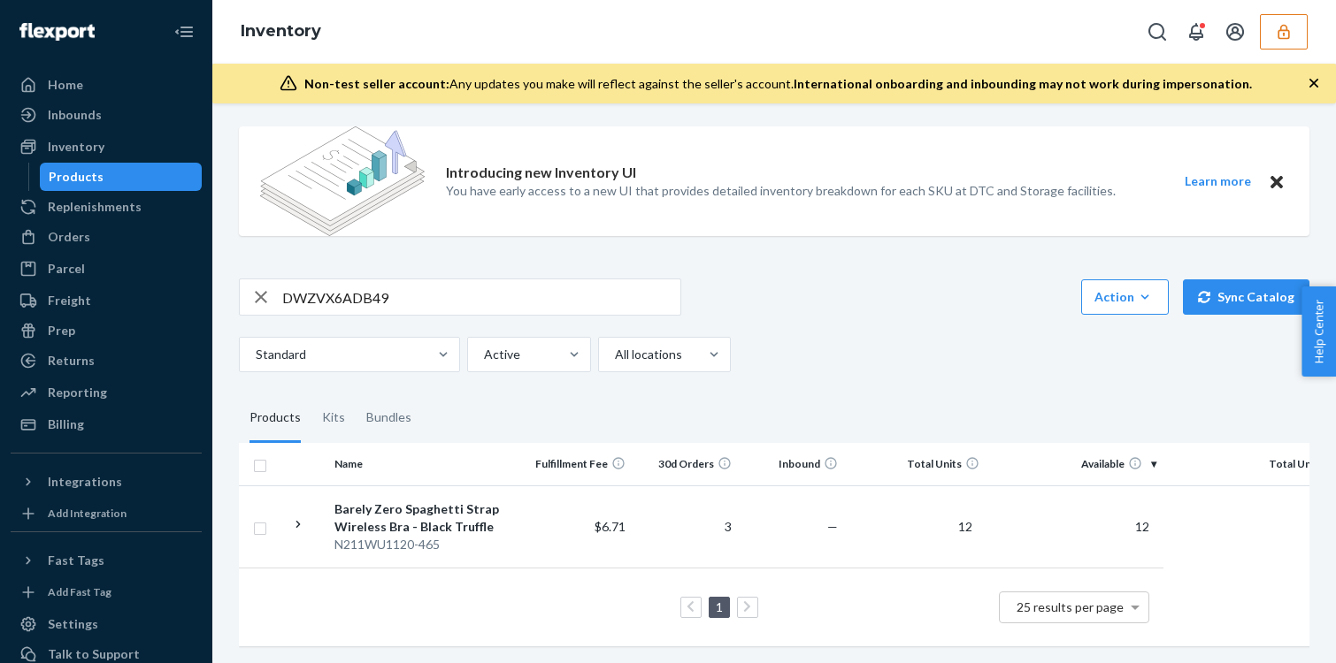
click at [529, 527] on td "$6.71" at bounding box center [579, 527] width 106 height 82
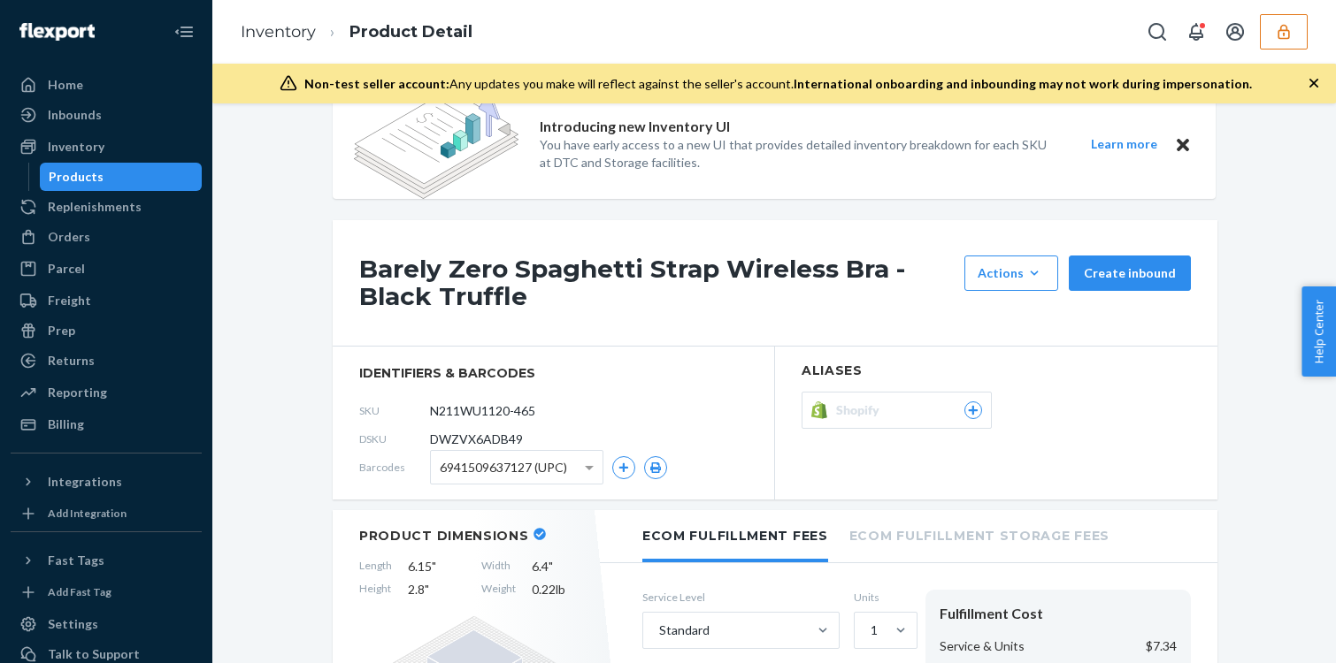
scroll to position [59, 0]
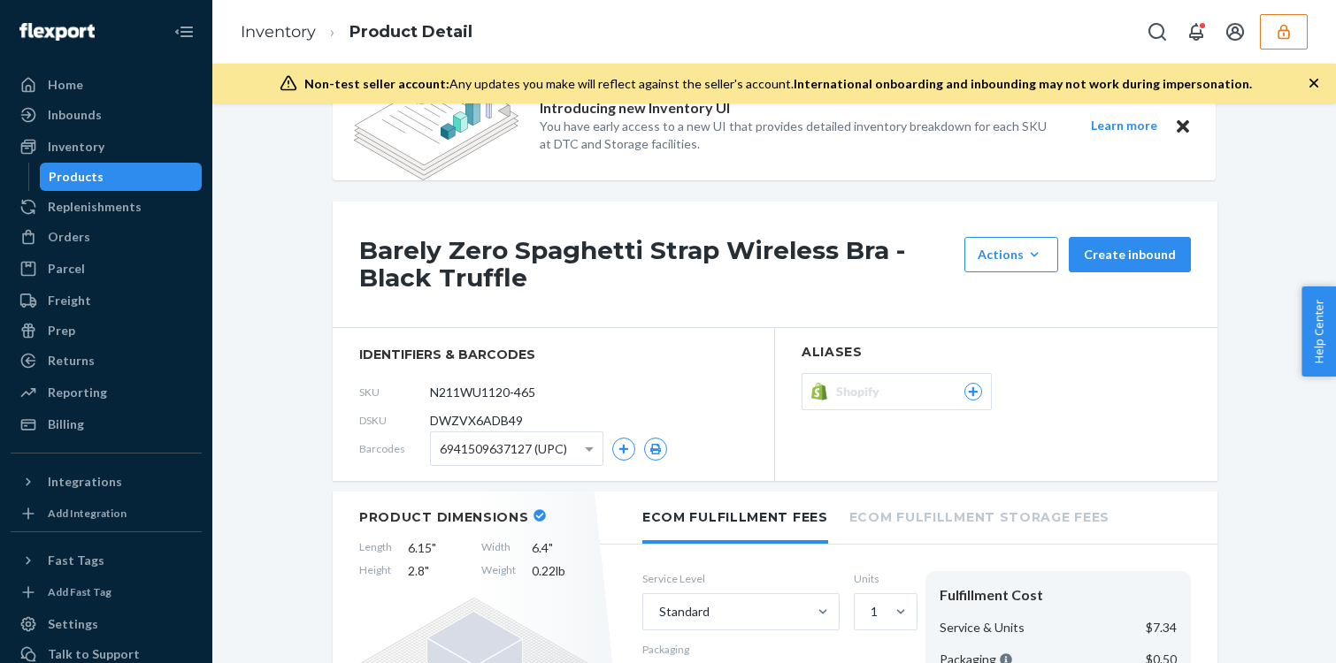
click at [491, 282] on h1 "Barely Zero Spaghetti Strap Wireless Bra - Black Truffle" at bounding box center [657, 264] width 596 height 55
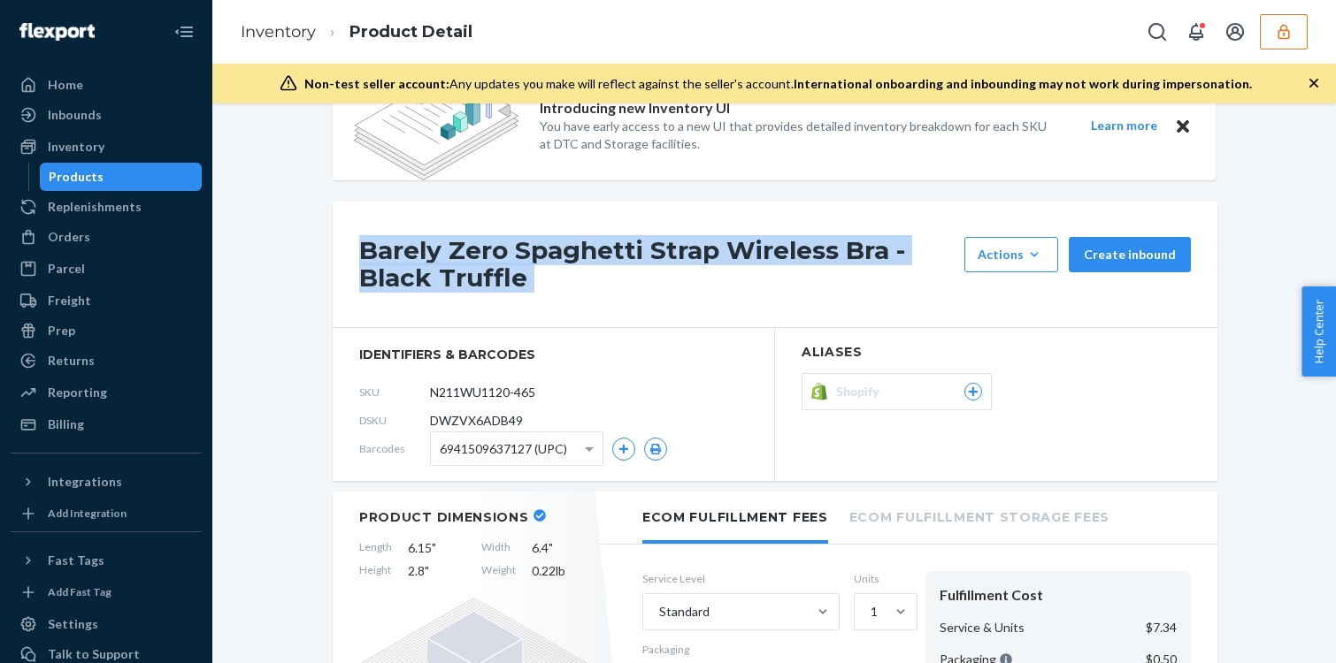
click at [491, 282] on h1 "Barely Zero Spaghetti Strap Wireless Bra - Black Truffle" at bounding box center [657, 264] width 596 height 55
copy div "Barely Zero Spaghetti Strap Wireless Bra - Black Truffle"
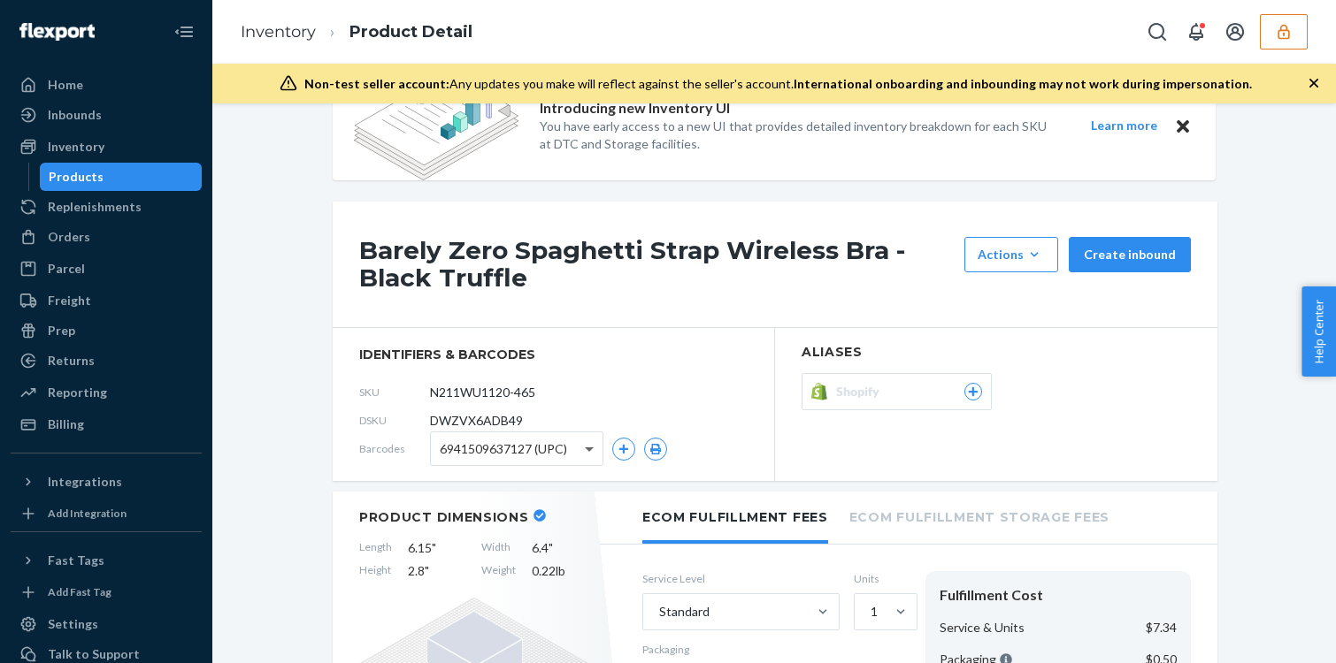
click at [590, 440] on span at bounding box center [591, 449] width 22 height 33
